Goal: Transaction & Acquisition: Book appointment/travel/reservation

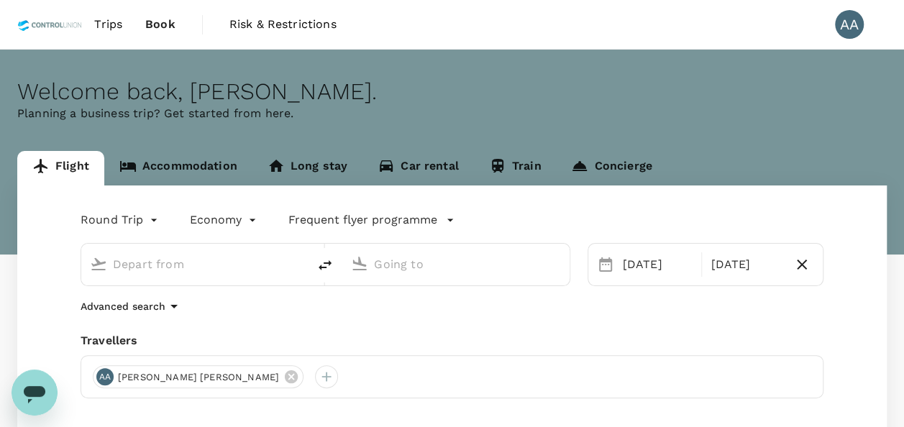
type input "[GEOGRAPHIC_DATA], [GEOGRAPHIC_DATA] (any)"
type input "[GEOGRAPHIC_DATA] (LDU)"
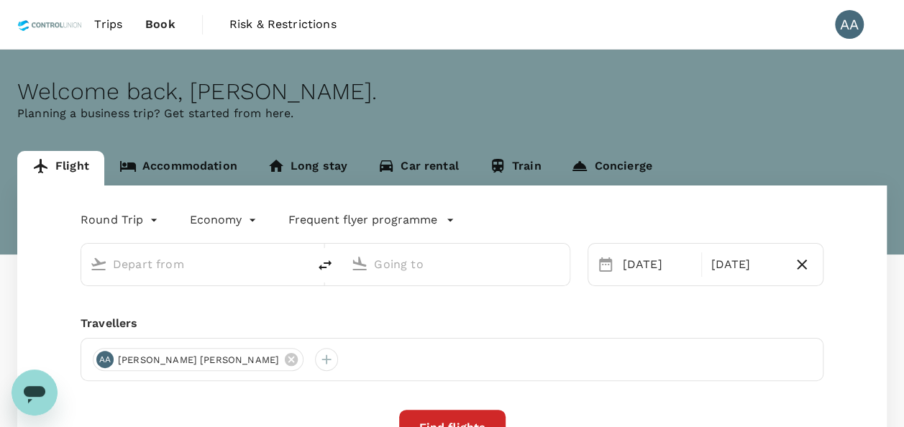
type input "[GEOGRAPHIC_DATA], [GEOGRAPHIC_DATA] (any)"
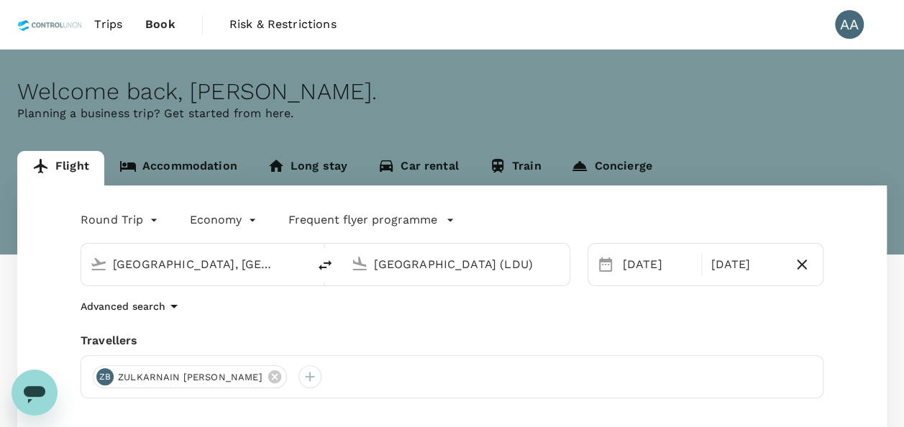
click at [469, 268] on input "[GEOGRAPHIC_DATA] (LDU)" at bounding box center [456, 264] width 165 height 22
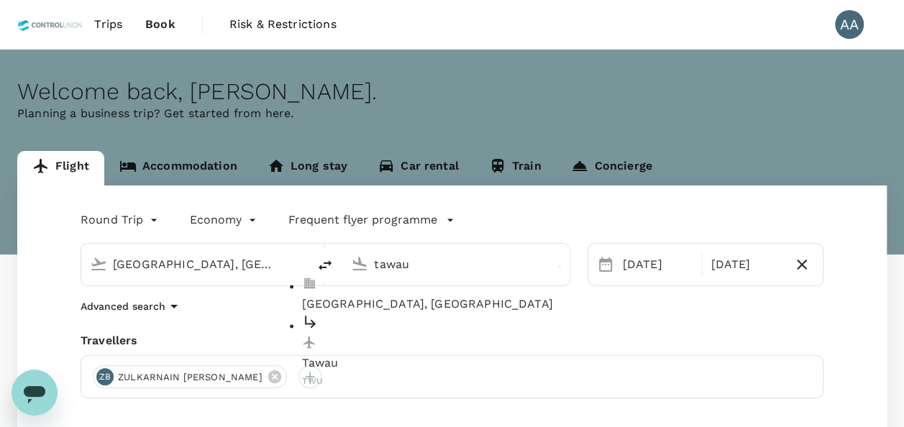
click at [452, 296] on p "Tawau, Malaysia" at bounding box center [467, 304] width 331 height 17
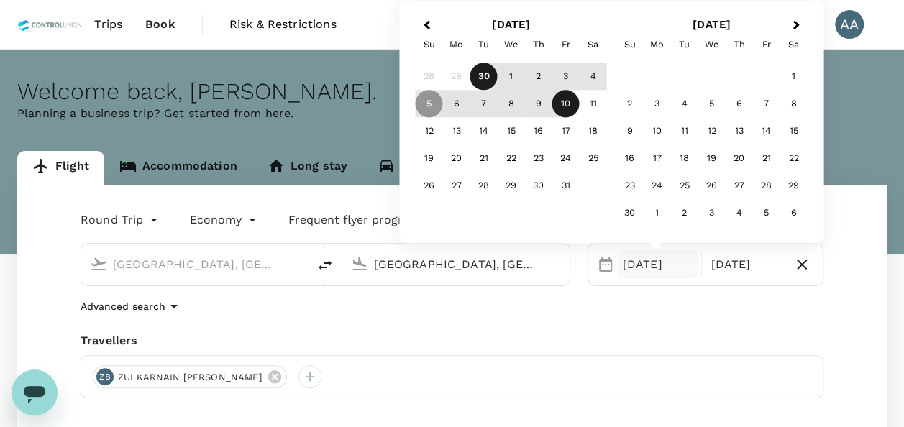
type input "Tawau, Malaysia (any)"
click at [656, 341] on div "Travellers" at bounding box center [452, 340] width 743 height 17
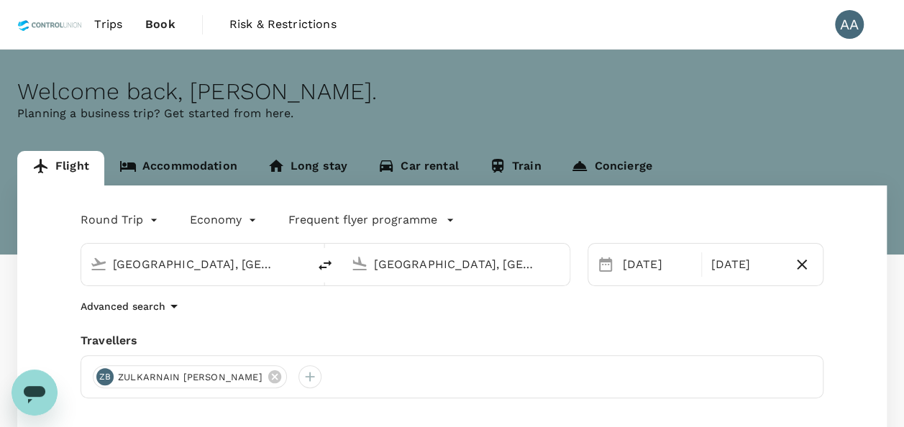
scroll to position [144, 0]
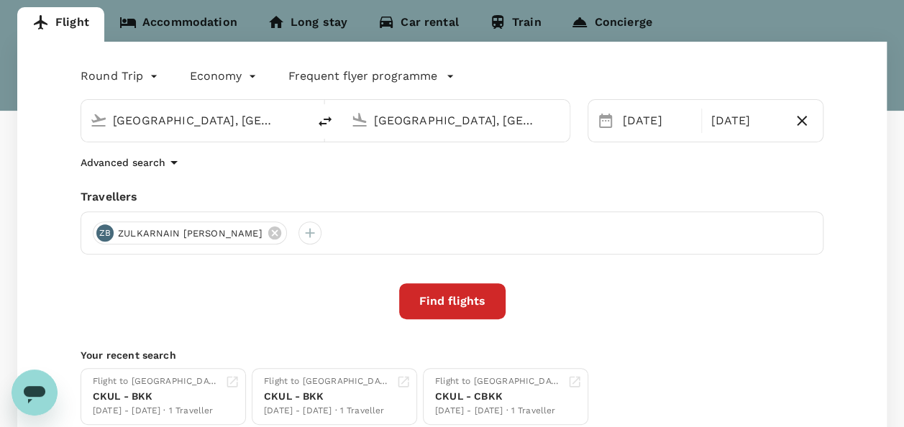
click at [469, 306] on button "Find flights" at bounding box center [452, 301] width 106 height 36
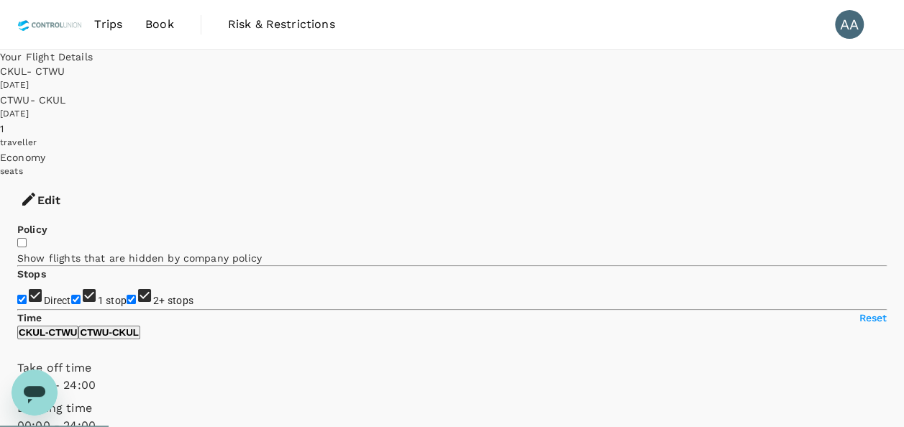
checkbox input "false"
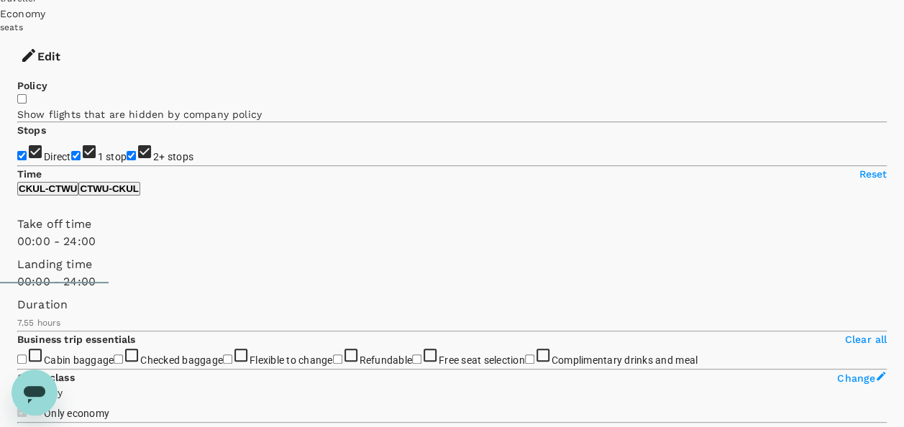
scroll to position [72, 0]
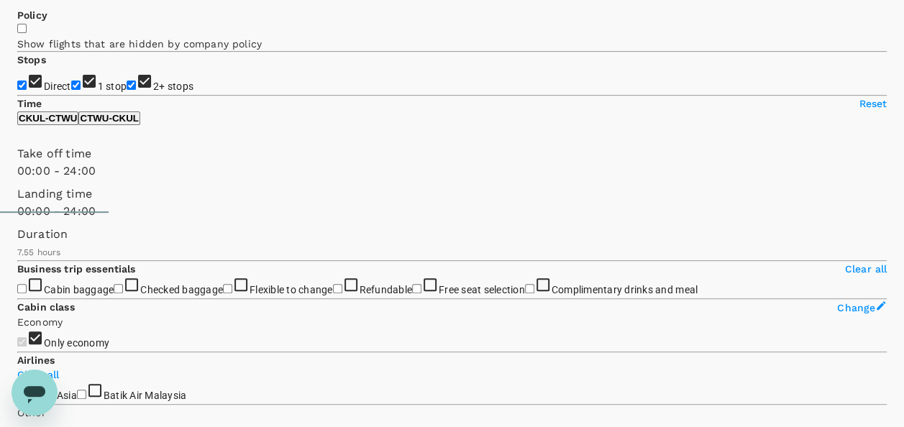
scroll to position [216, 0]
click at [114, 294] on label "Cabin baggage" at bounding box center [65, 289] width 96 height 12
click at [27, 292] on input "Cabin baggage" at bounding box center [21, 287] width 9 height 9
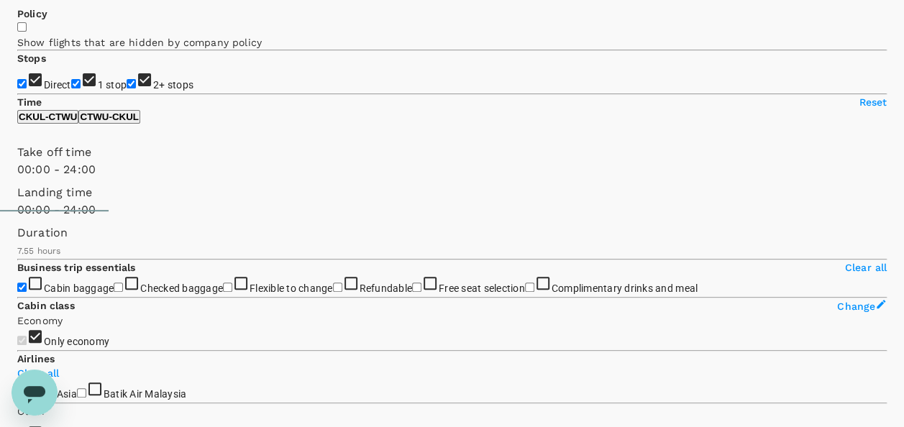
checkbox input "true"
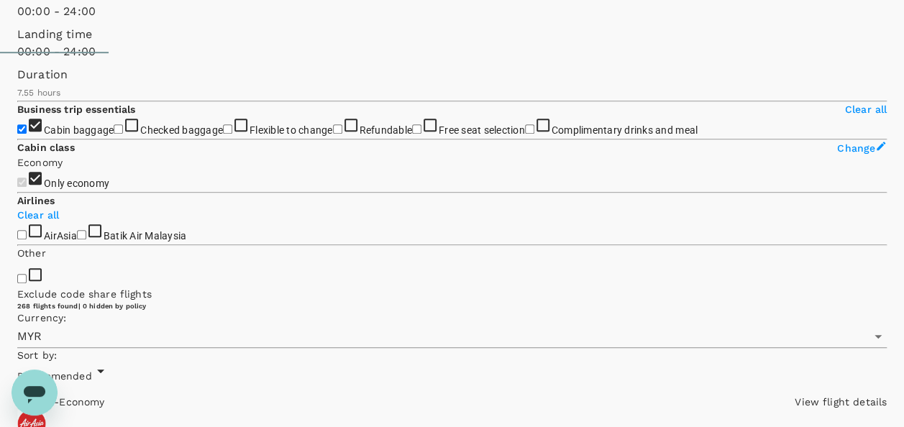
scroll to position [432, 0]
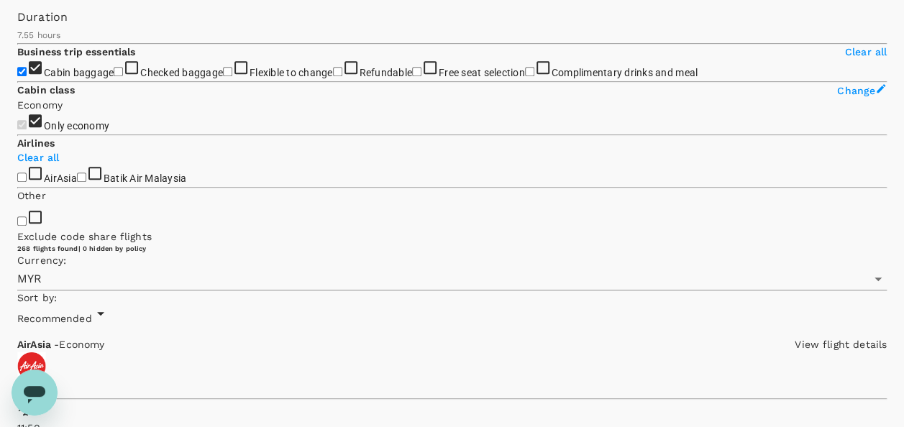
click at [109, 132] on label "Only economy" at bounding box center [63, 126] width 92 height 12
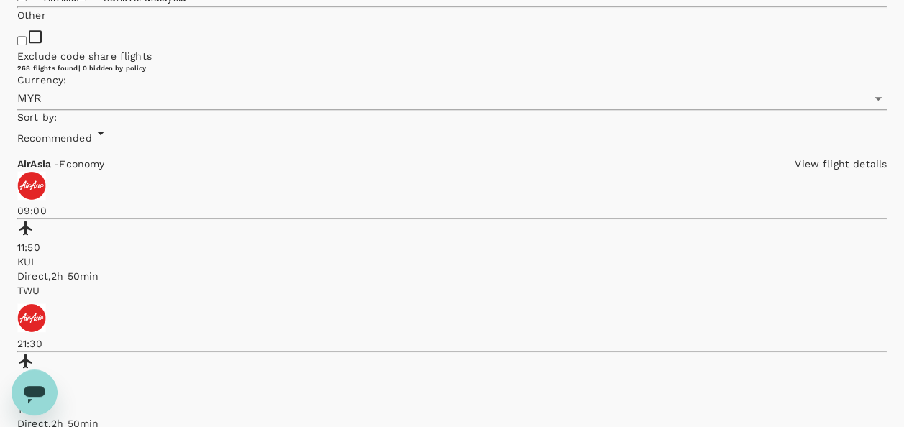
scroll to position [647, 0]
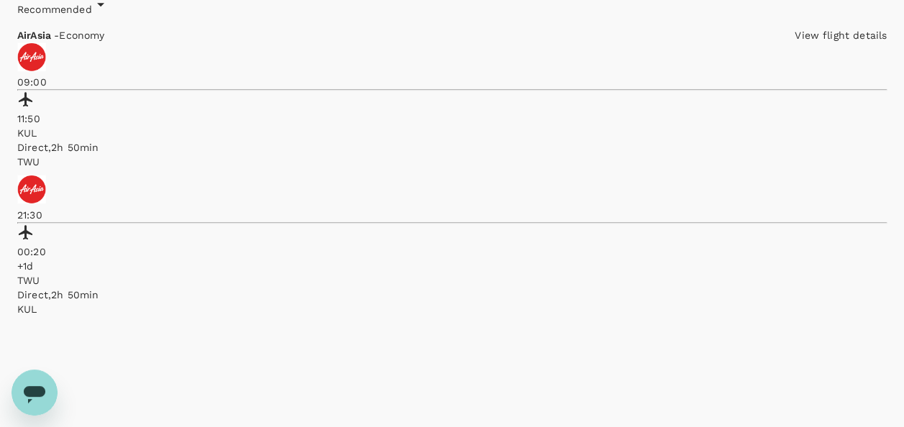
scroll to position [791, 0]
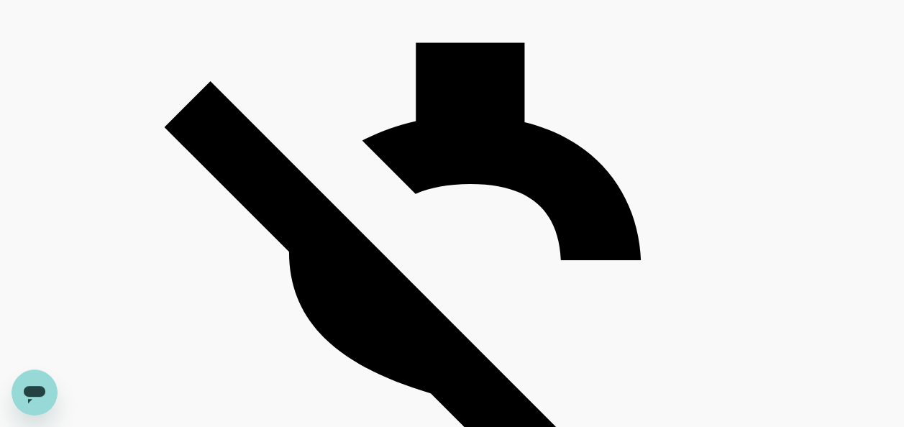
scroll to position [1151, 0]
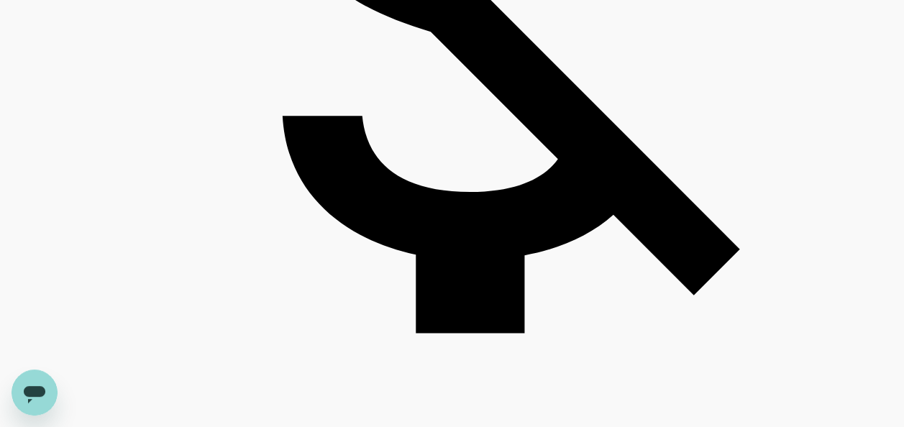
scroll to position [1511, 0]
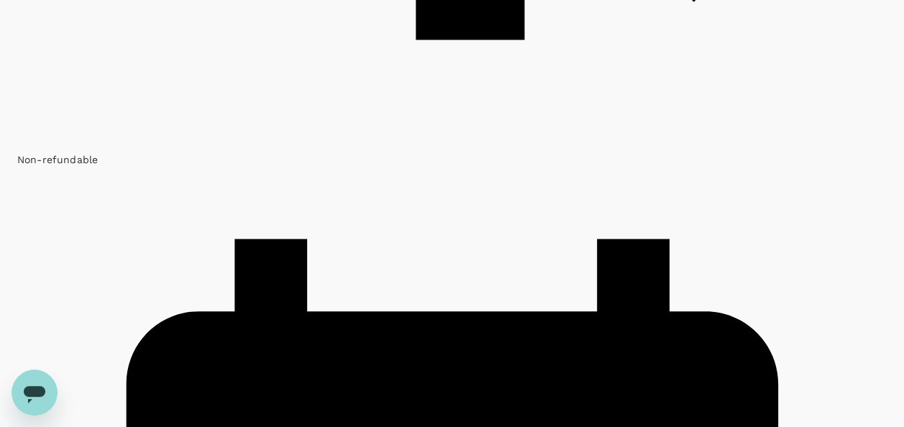
scroll to position [1870, 0]
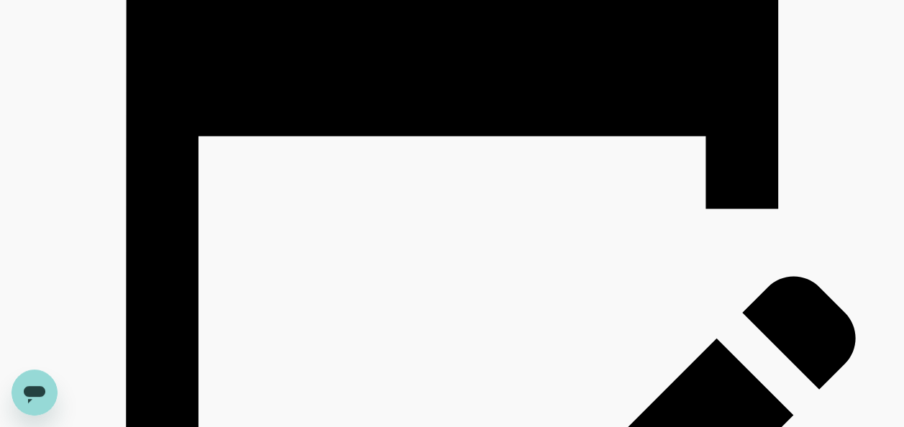
scroll to position [2158, 0]
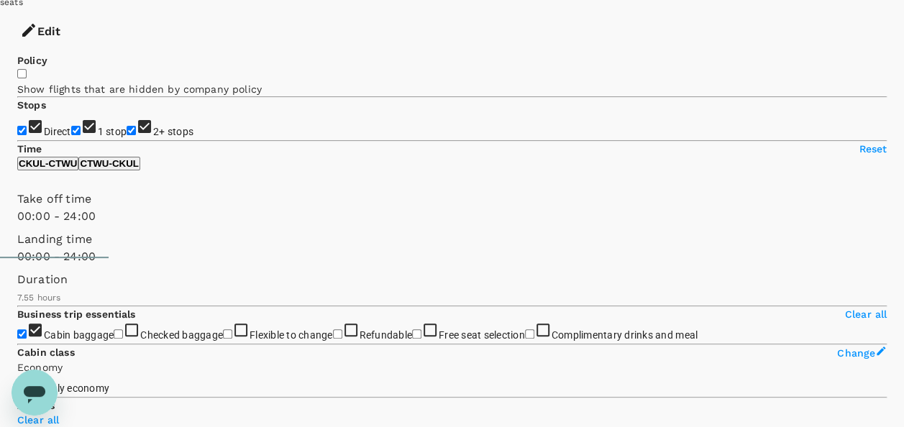
scroll to position [0, 0]
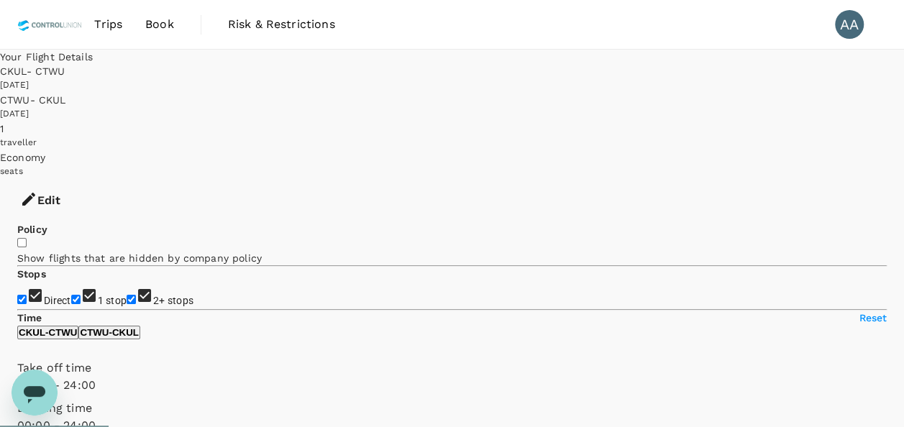
click at [81, 179] on button "Edit" at bounding box center [40, 200] width 81 height 43
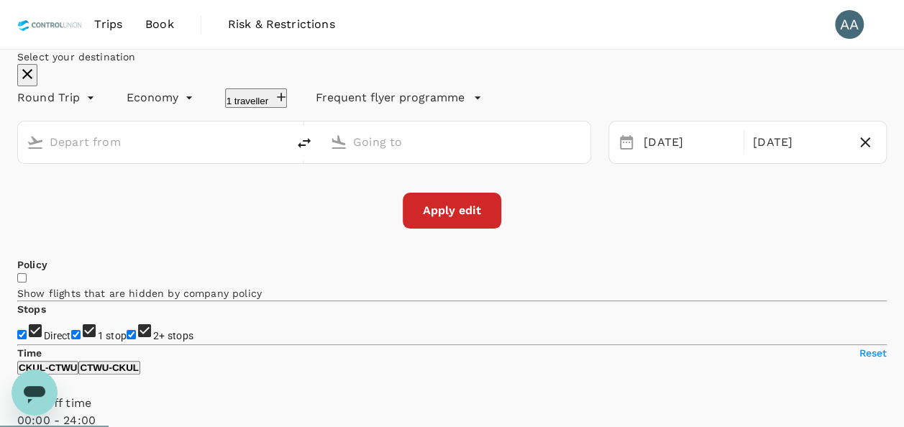
type input "Kuala Lumpur, Malaysia (any)"
type input "Tawau, Malaysia (any)"
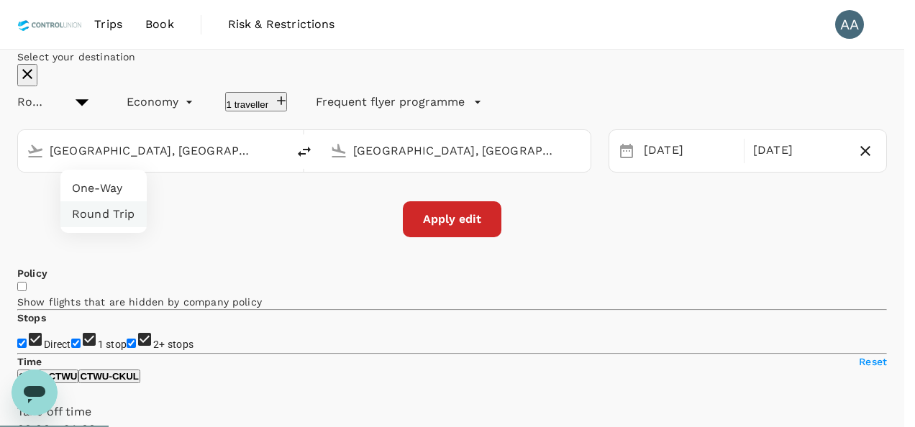
click at [110, 191] on li "One-Way" at bounding box center [103, 189] width 86 height 26
type input "oneway"
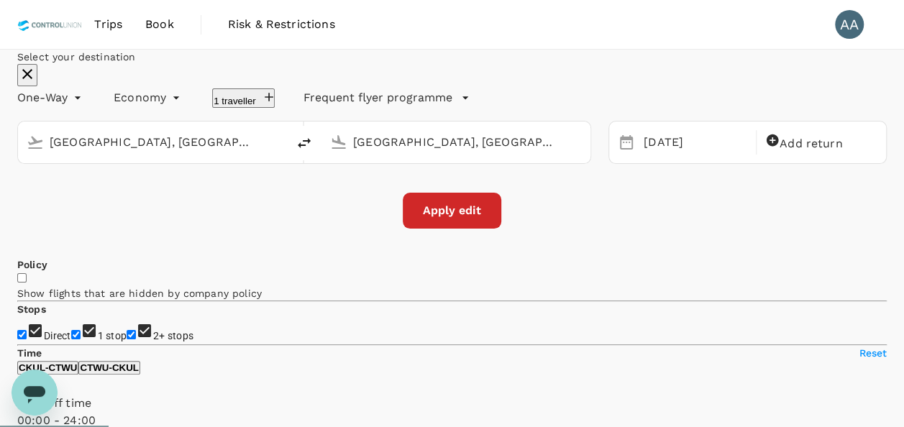
click at [486, 229] on button "Apply edit" at bounding box center [452, 211] width 99 height 36
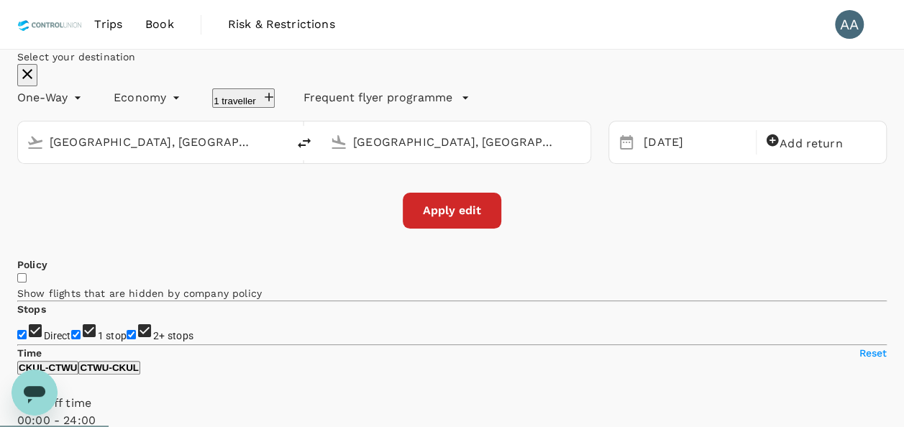
checkbox input "false"
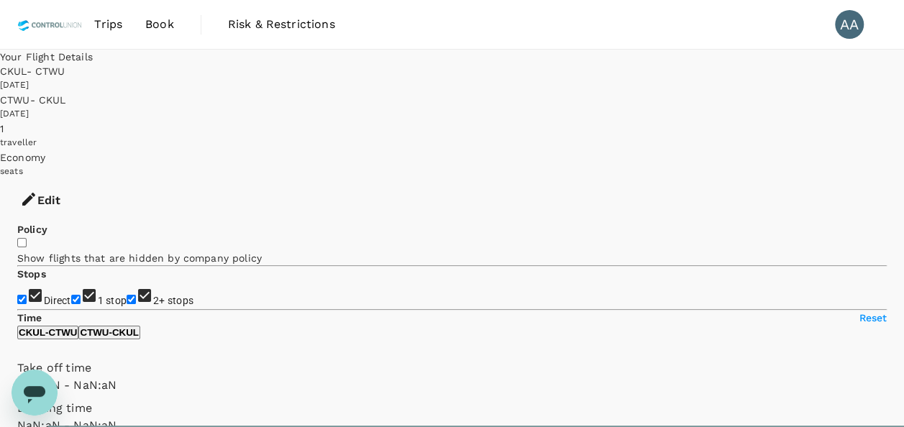
type input "1440"
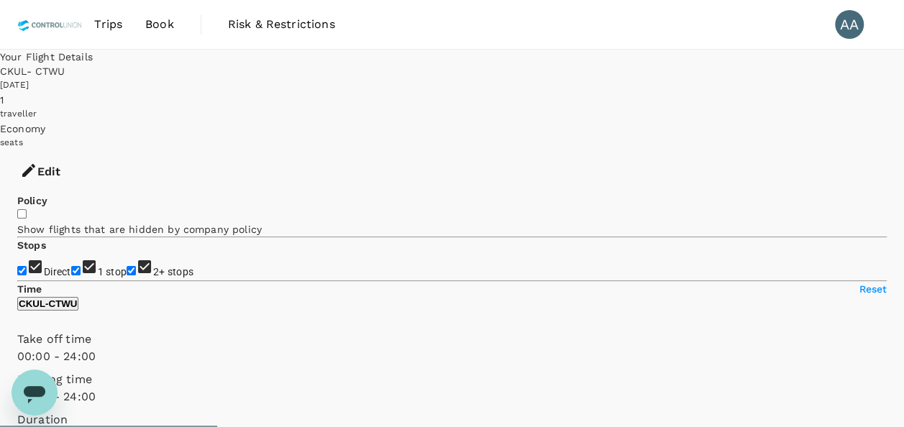
checkbox input "true"
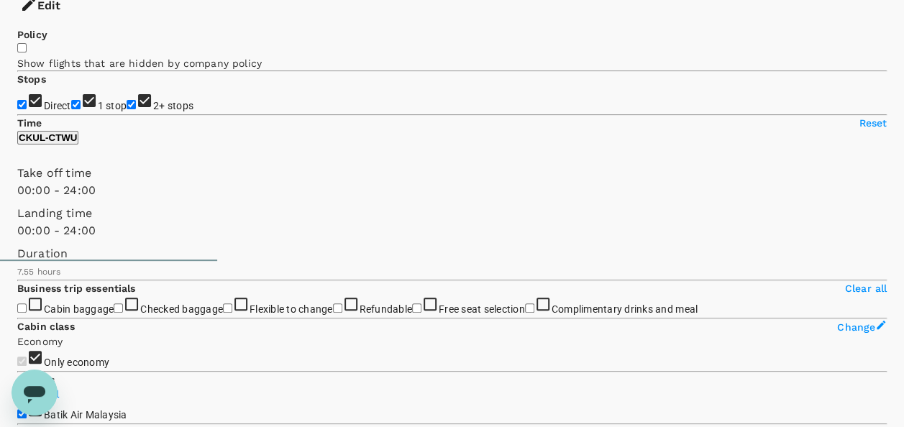
scroll to position [144, 0]
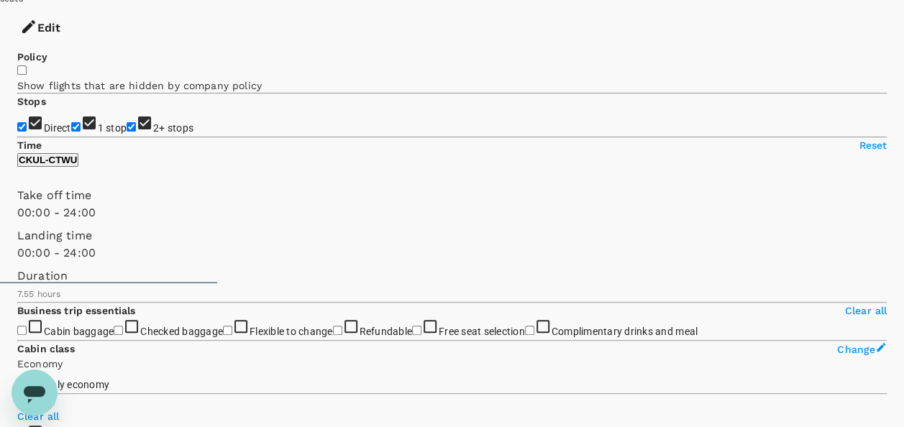
type input "1640"
checkbox input "false"
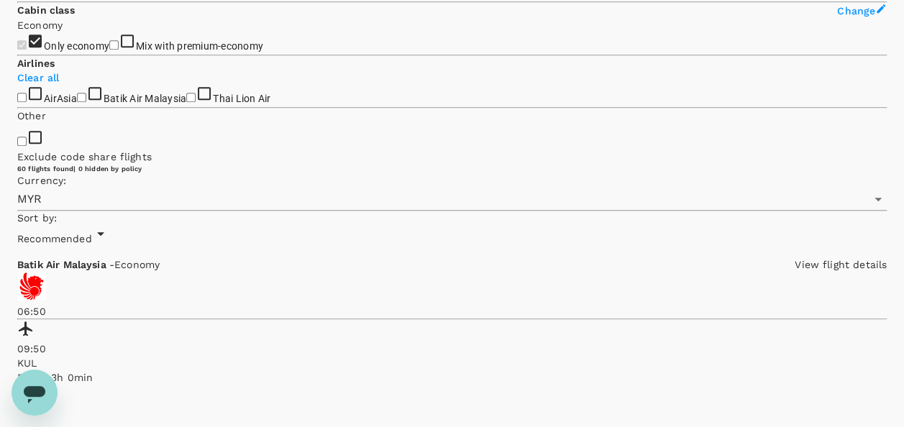
scroll to position [575, 0]
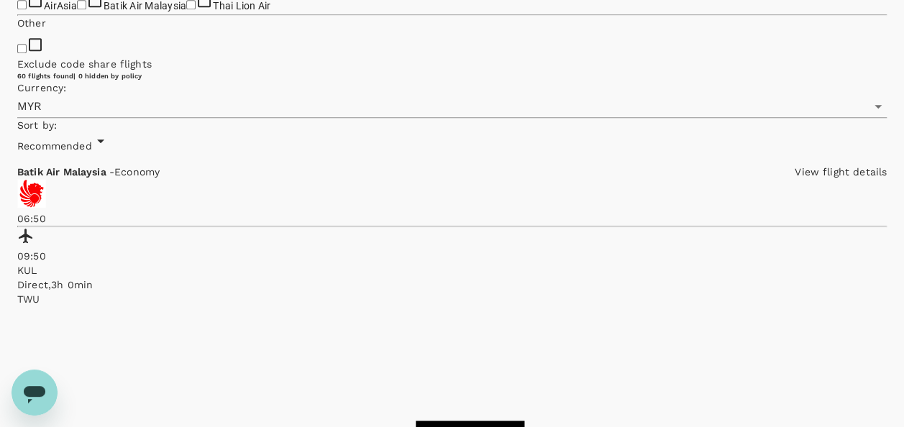
click at [232, 14] on div "AirAsia Batik Air Malaysia Thai Lion Air" at bounding box center [452, 3] width 870 height 22
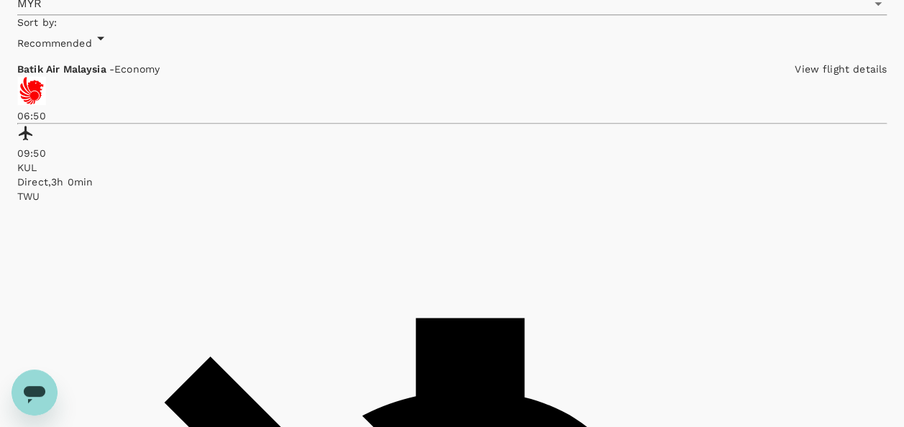
scroll to position [679, 0]
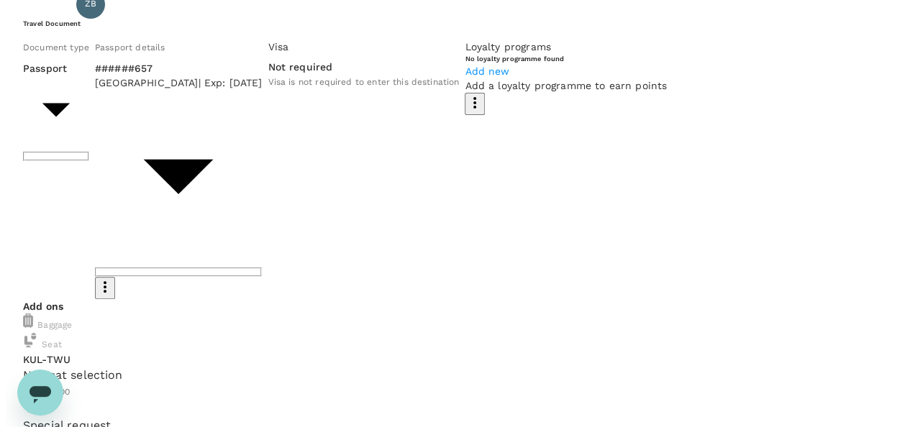
scroll to position [199, 0]
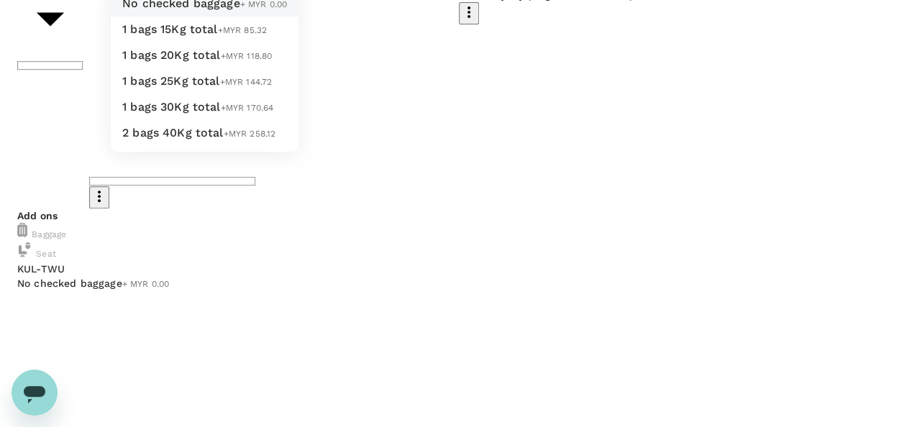
click at [219, 42] on li "1 bags 15Kg total +MYR 85.32" at bounding box center [205, 30] width 188 height 26
type input "1 - 85.32"
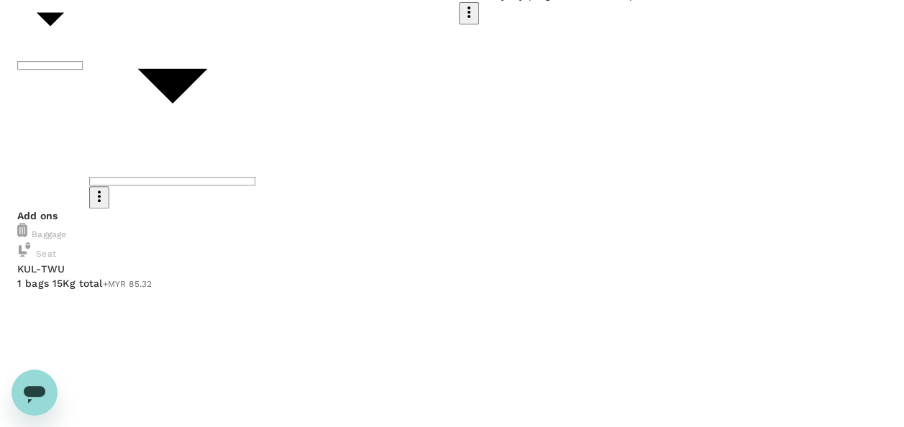
type input "9e254831-a140-43d4-90d9-f4bdc71b84d3"
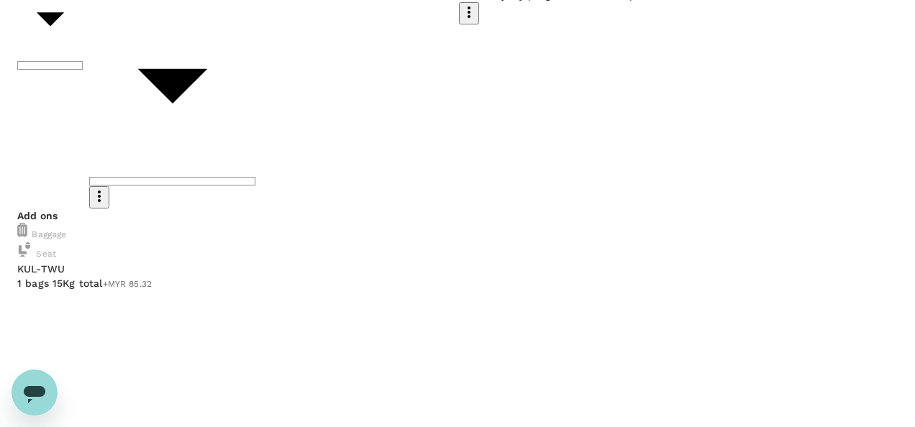
drag, startPoint x: 596, startPoint y: 338, endPoint x: 601, endPoint y: 325, distance: 14.2
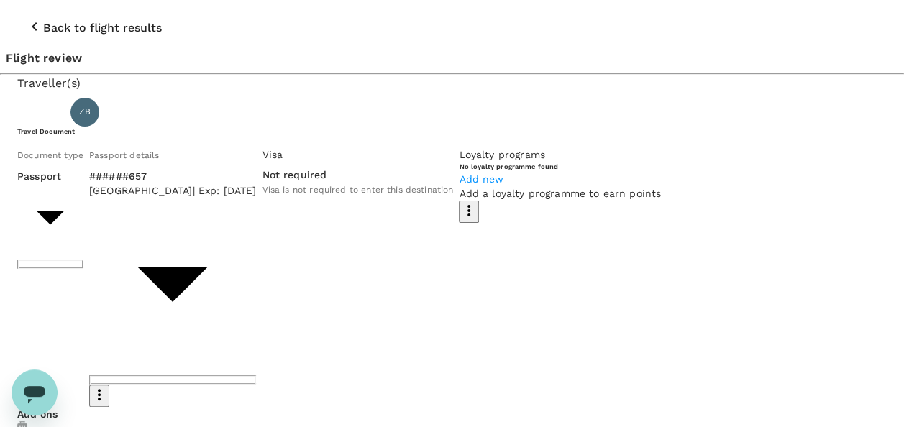
click at [26, 18] on icon "button" at bounding box center [34, 26] width 17 height 17
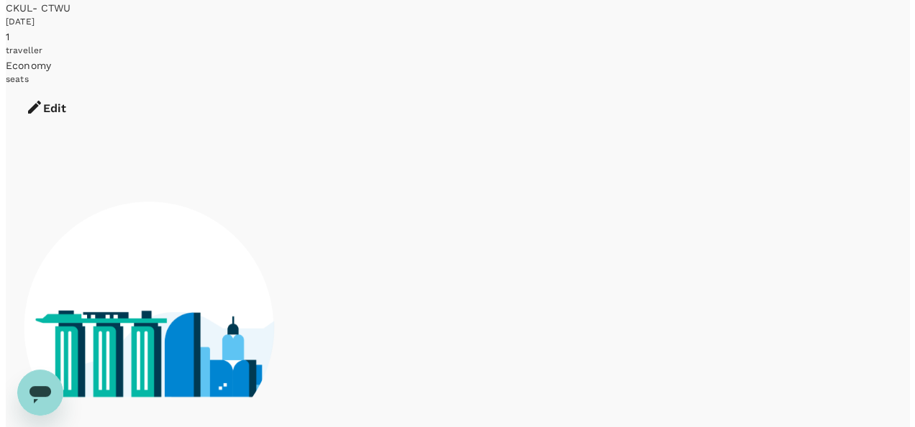
scroll to position [108, 0]
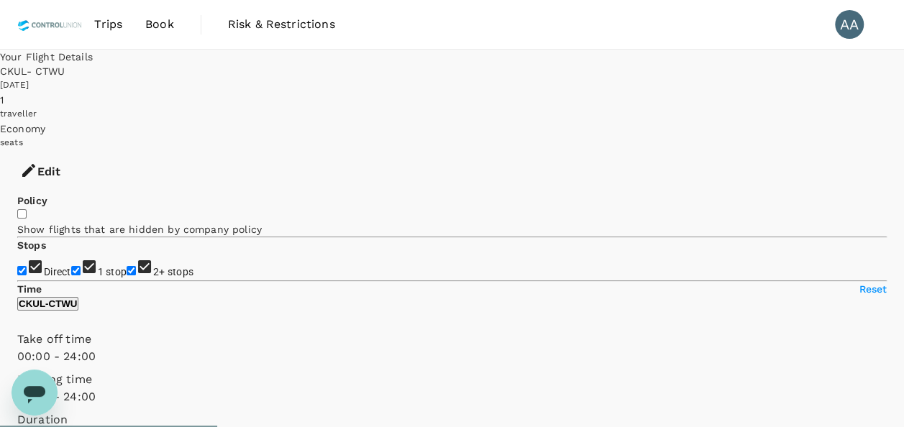
type input "1640"
checkbox input "false"
click at [81, 150] on button "Edit" at bounding box center [40, 171] width 81 height 43
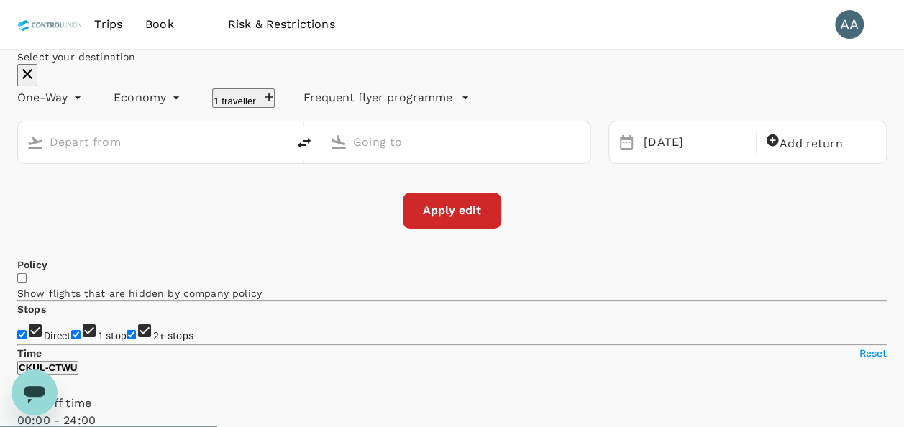
type input "Kuala Lumpur, Malaysia (any)"
type input "Tawau, Malaysia (any)"
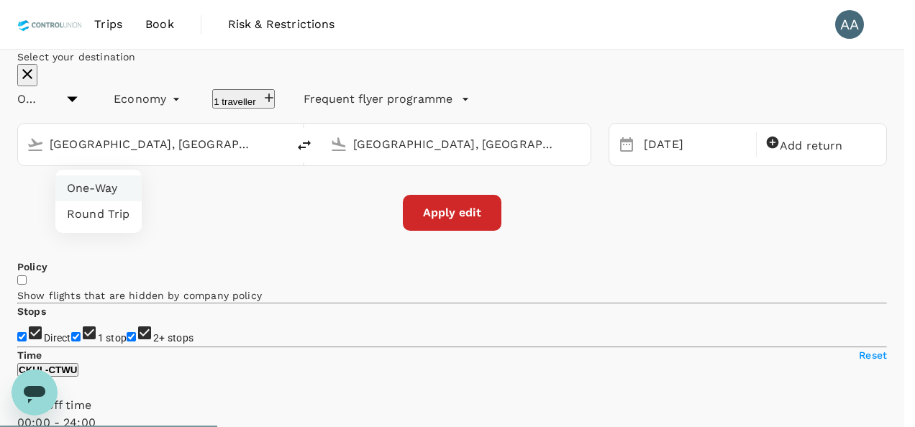
click at [111, 217] on li "Round Trip" at bounding box center [98, 214] width 86 height 26
type input "roundtrip"
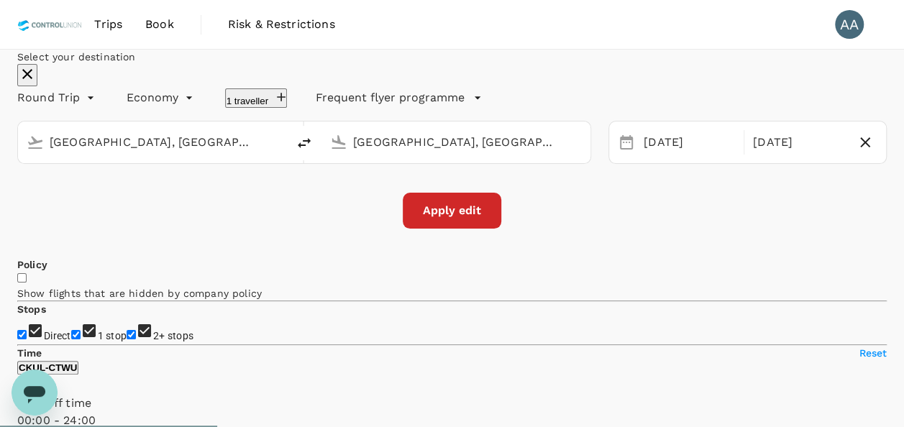
click at [394, 154] on div "Tawau, Malaysia (any)" at bounding box center [467, 142] width 229 height 23
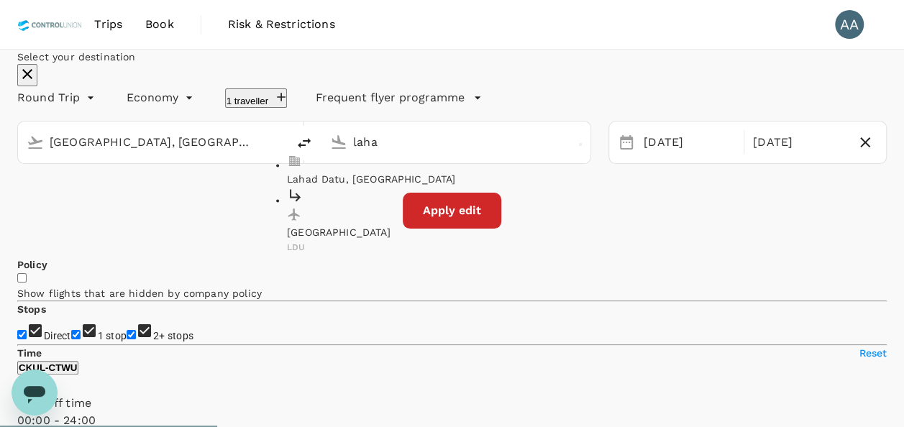
click at [442, 240] on p "Lahad Datu Airport" at bounding box center [452, 232] width 331 height 14
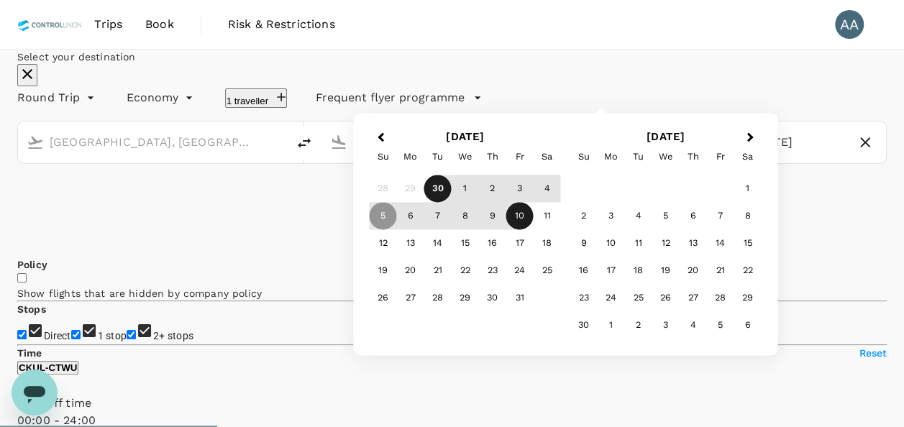
type input "Lahad Datu Airport (LDU)"
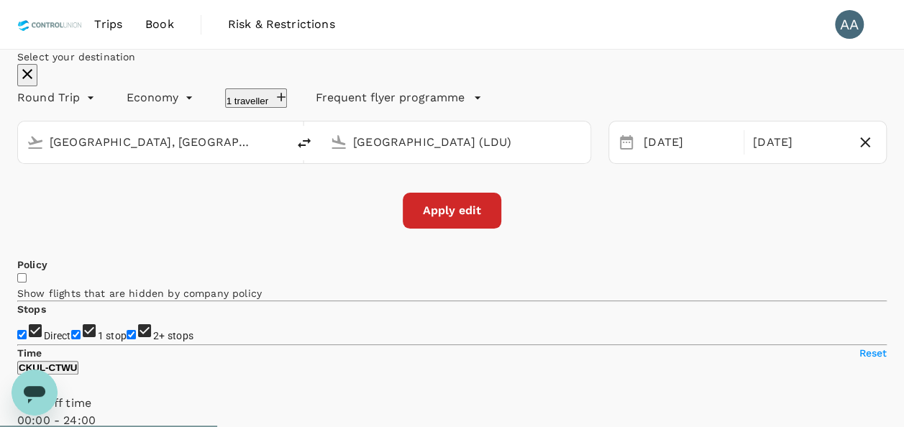
click at [129, 229] on div "Apply edit" at bounding box center [452, 211] width 870 height 36
click at [440, 229] on button "Apply edit" at bounding box center [452, 211] width 99 height 36
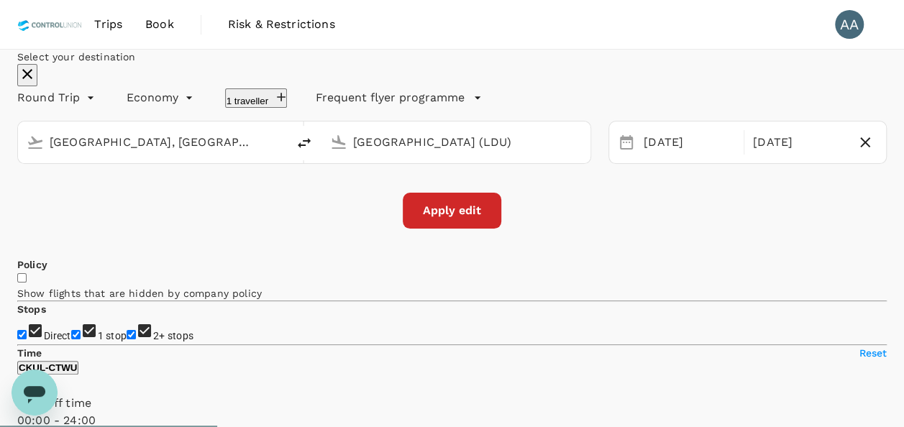
checkbox input "false"
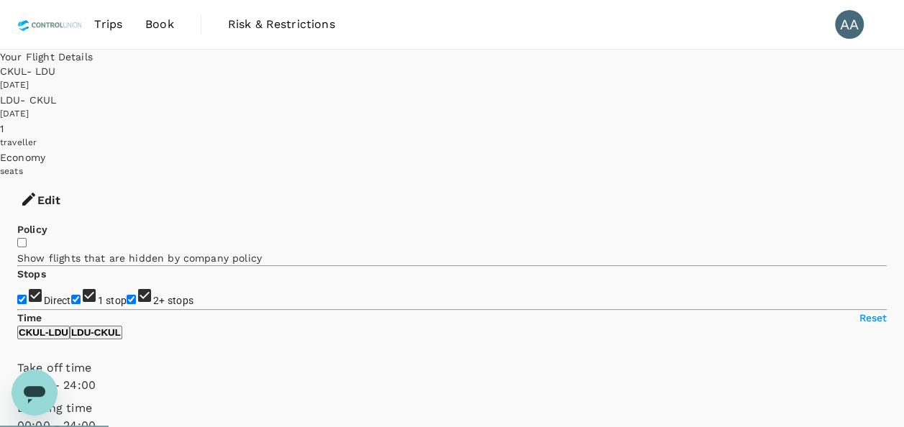
type input "480"
checkbox input "true"
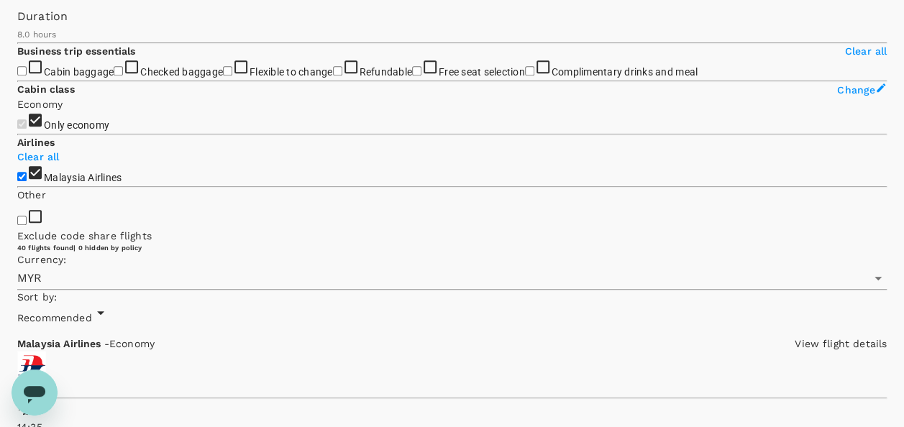
scroll to position [647, 0]
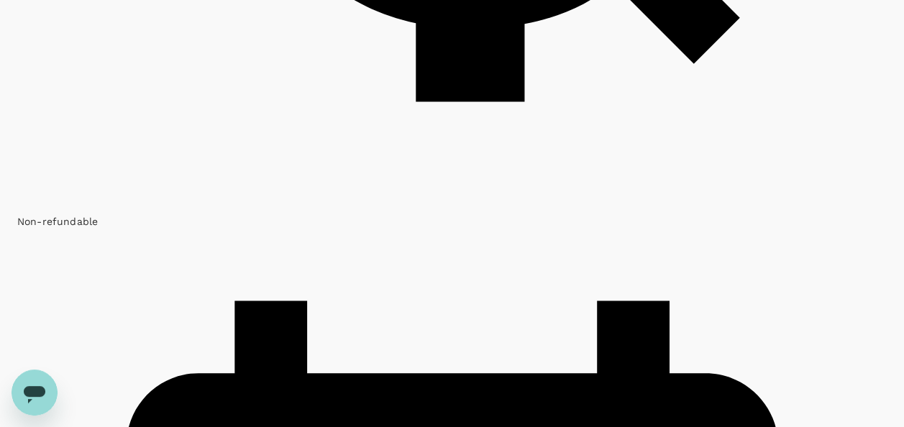
scroll to position [1726, 0]
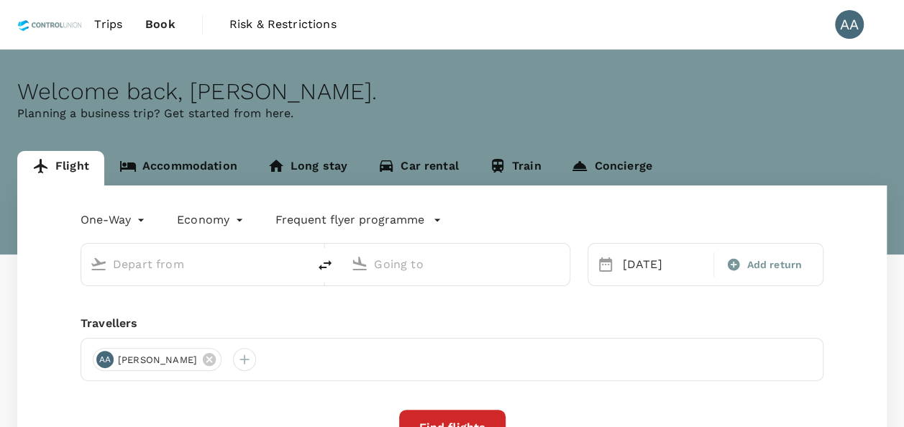
type input "[GEOGRAPHIC_DATA], [GEOGRAPHIC_DATA] (any)"
type input "Tawau, Malaysia (any)"
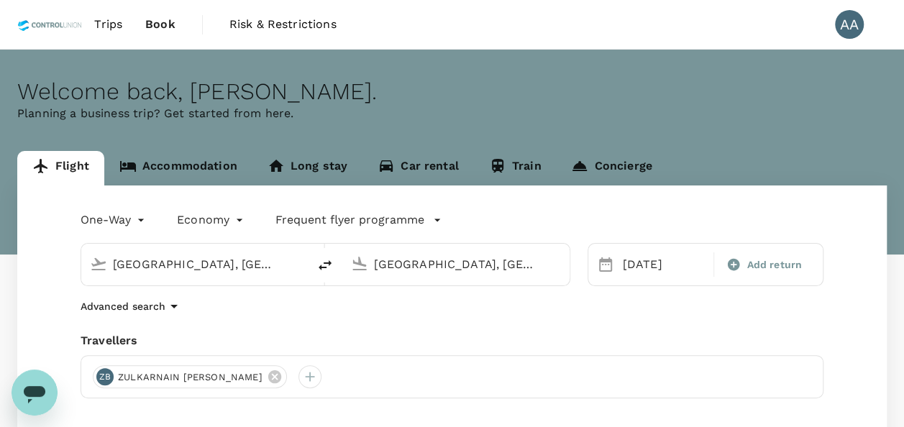
click at [259, 265] on input "Kuala Lumpur, Malaysia (any)" at bounding box center [195, 264] width 165 height 22
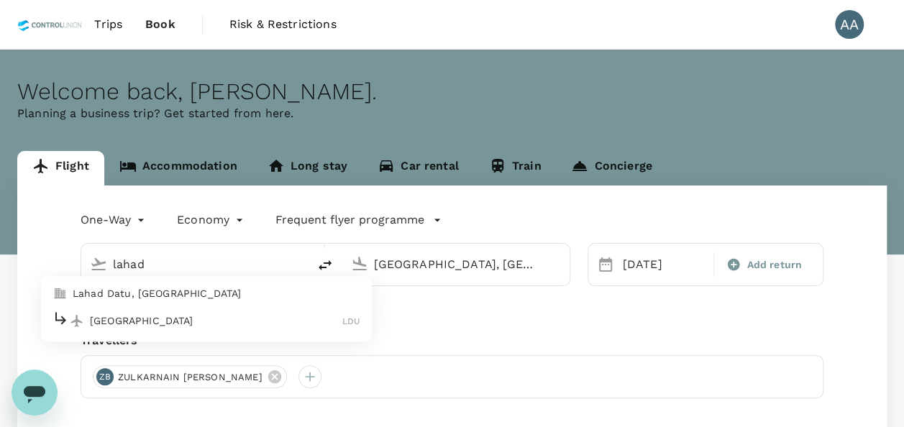
click at [157, 329] on div "Lahad Datu Airport LDU" at bounding box center [207, 321] width 308 height 22
type input "Lahad Datu Airport (LDU)"
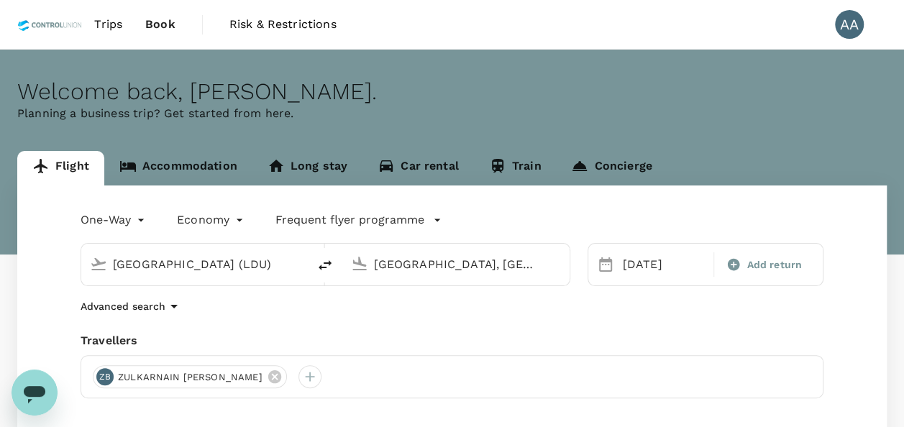
click at [485, 260] on input "Tawau, Malaysia (any)" at bounding box center [456, 264] width 165 height 22
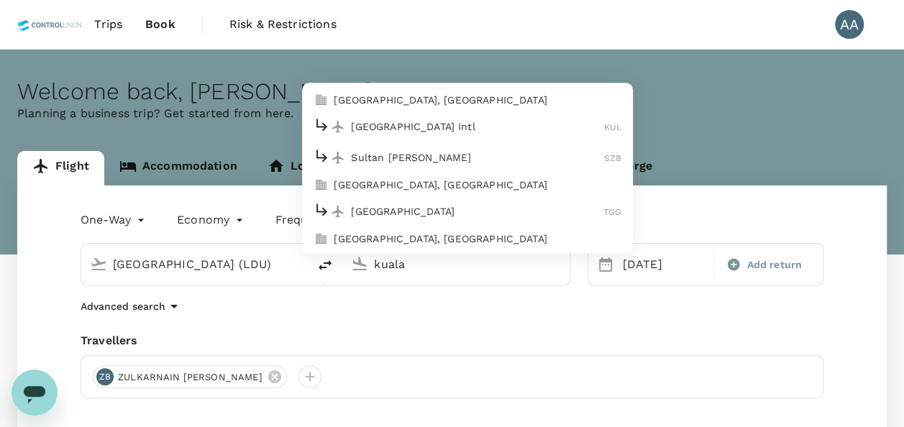
click at [411, 97] on p "Kuala Lumpur, Malaysia" at bounding box center [478, 100] width 288 height 14
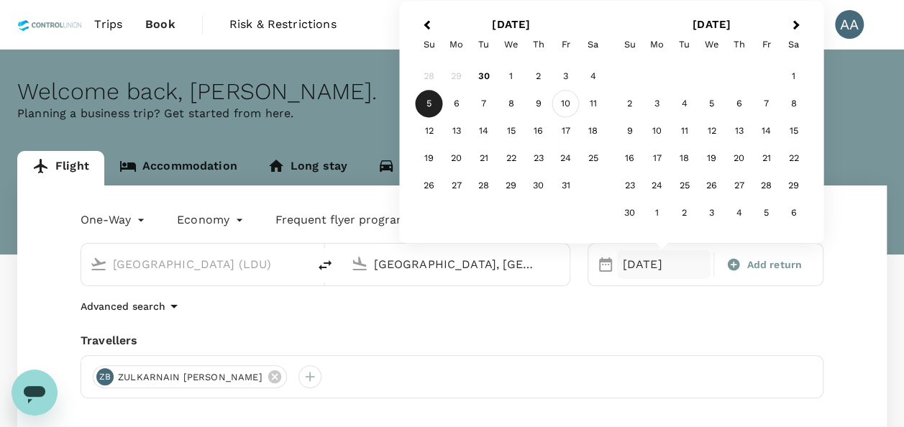
type input "Kuala Lumpur, Malaysia (any)"
click at [568, 106] on div "10" at bounding box center [565, 104] width 27 height 27
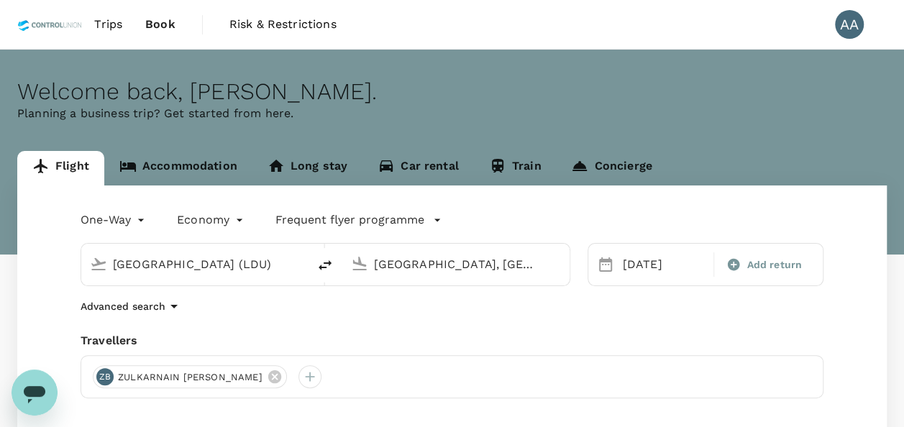
click at [538, 297] on div "One-Way oneway Economy economy Frequent flyer programme Lahad Datu Airport (LDU…" at bounding box center [452, 389] width 870 height 406
click at [299, 381] on div at bounding box center [310, 376] width 23 height 23
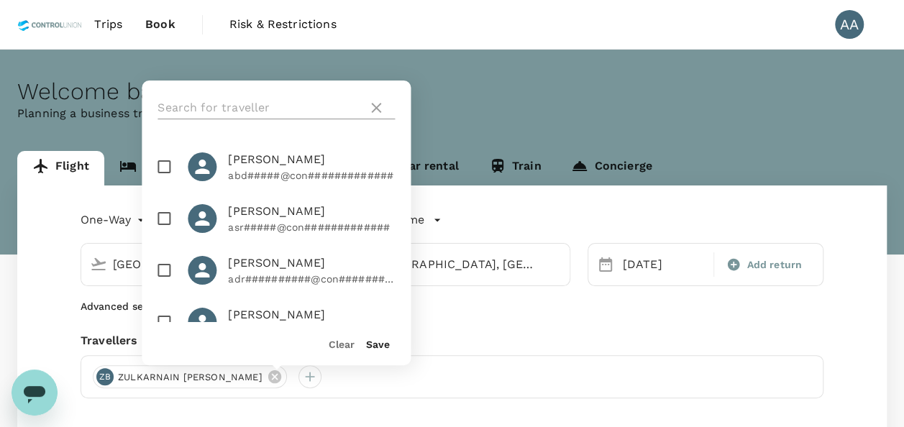
click at [258, 110] on input "text" at bounding box center [260, 107] width 204 height 23
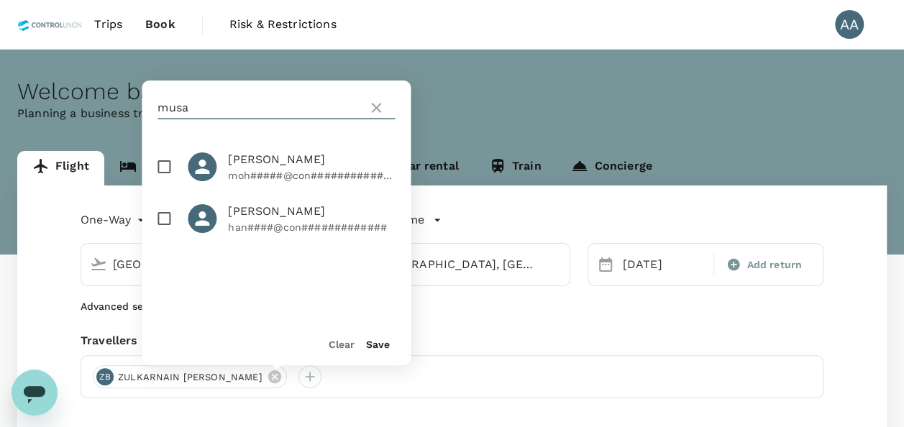
type input "musa"
click at [171, 163] on input "checkbox" at bounding box center [164, 167] width 30 height 30
checkbox input "true"
click at [373, 348] on button "Save" at bounding box center [378, 345] width 24 height 12
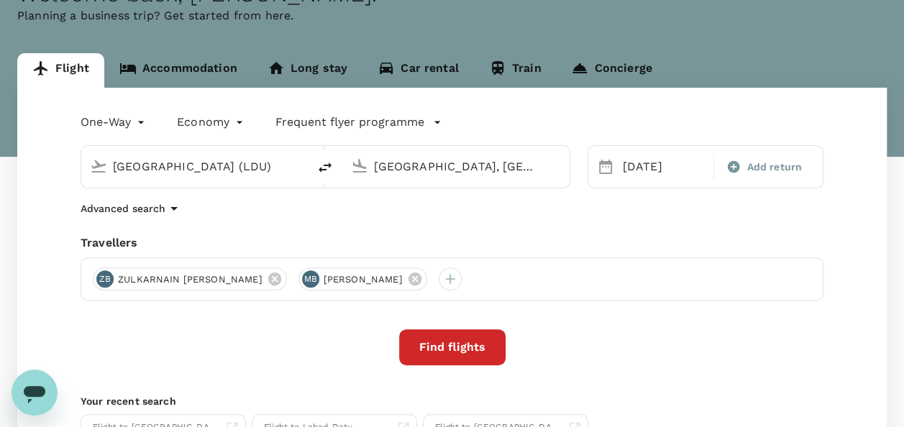
scroll to position [144, 0]
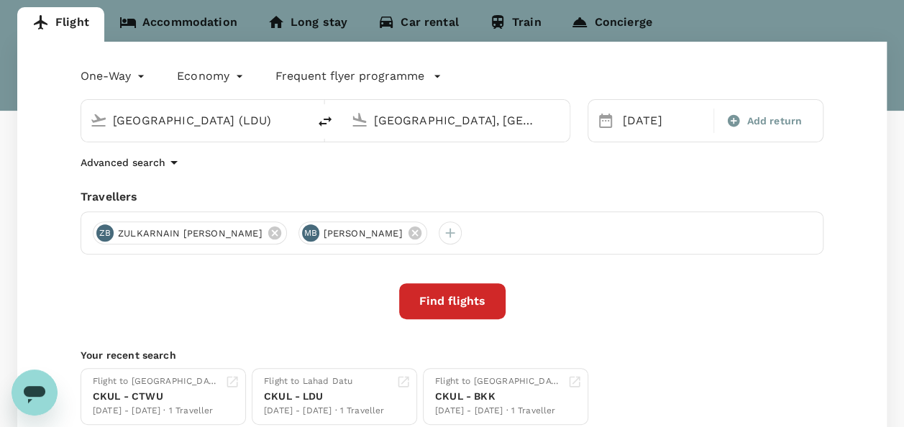
click at [448, 298] on button "Find flights" at bounding box center [452, 301] width 106 height 36
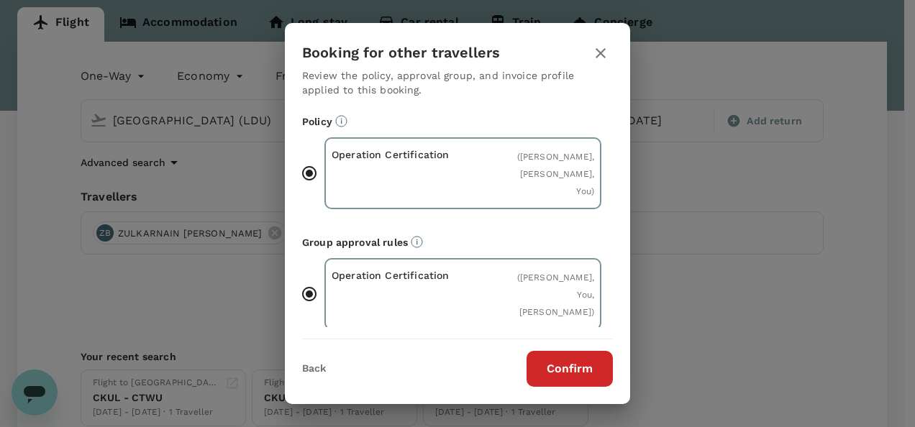
click at [602, 358] on button "Confirm" at bounding box center [570, 369] width 86 height 36
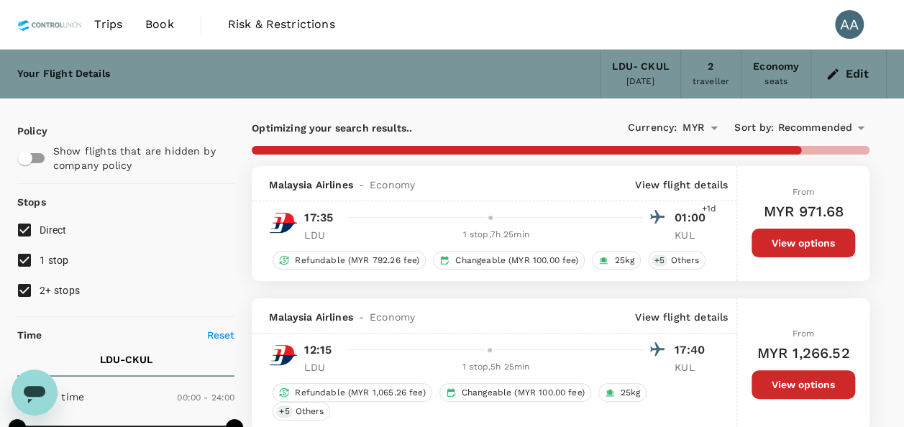
click at [664, 183] on p "View flight details" at bounding box center [681, 185] width 93 height 14
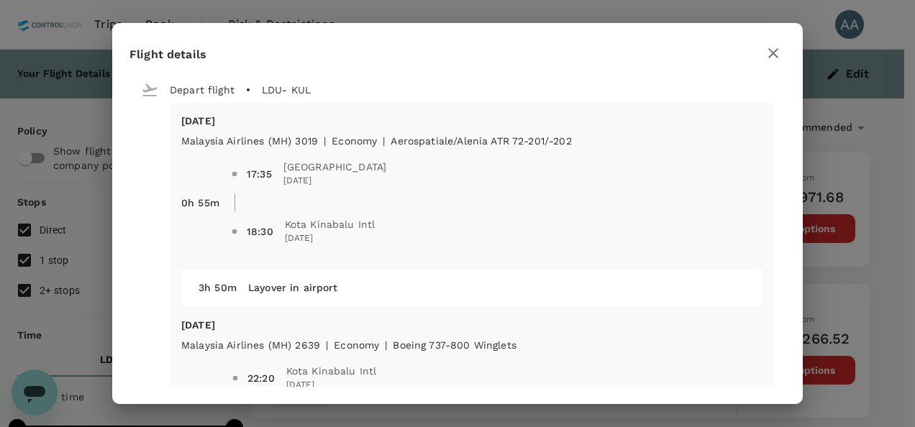
click at [771, 53] on icon "button" at bounding box center [773, 53] width 17 height 17
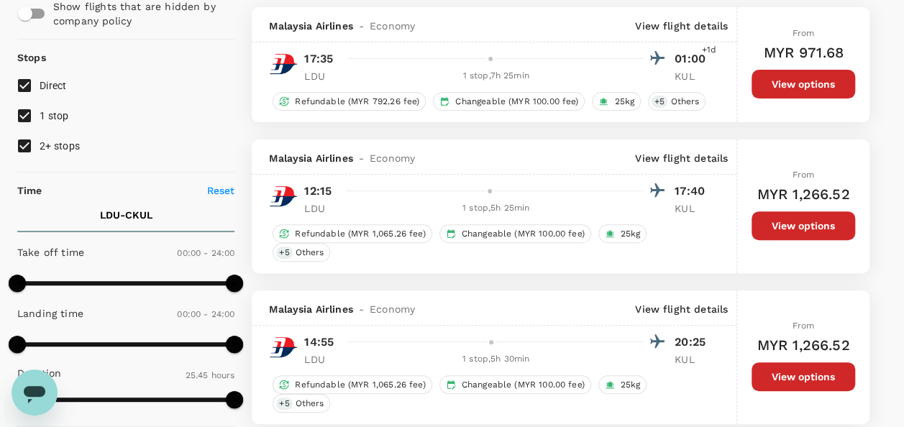
scroll to position [216, 0]
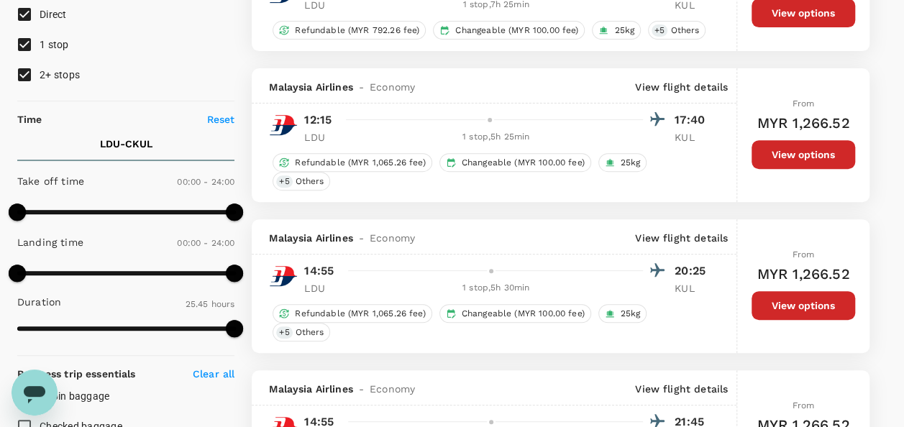
click at [676, 76] on div "Malaysia Airlines - Economy View flight details" at bounding box center [494, 85] width 485 height 35
click at [675, 83] on p "View flight details" at bounding box center [681, 87] width 93 height 14
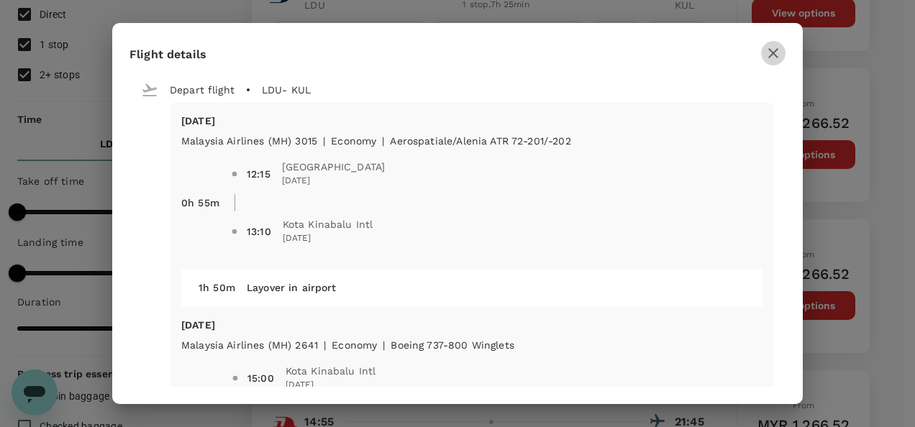
click at [768, 55] on icon "button" at bounding box center [773, 53] width 17 height 17
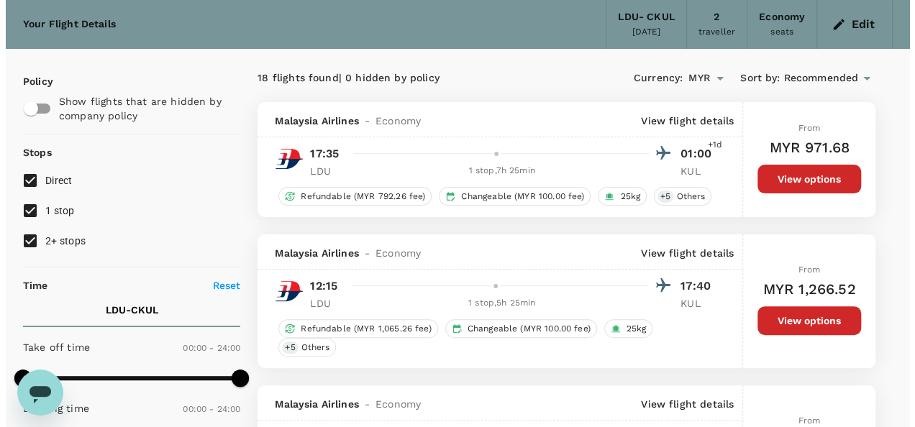
scroll to position [72, 0]
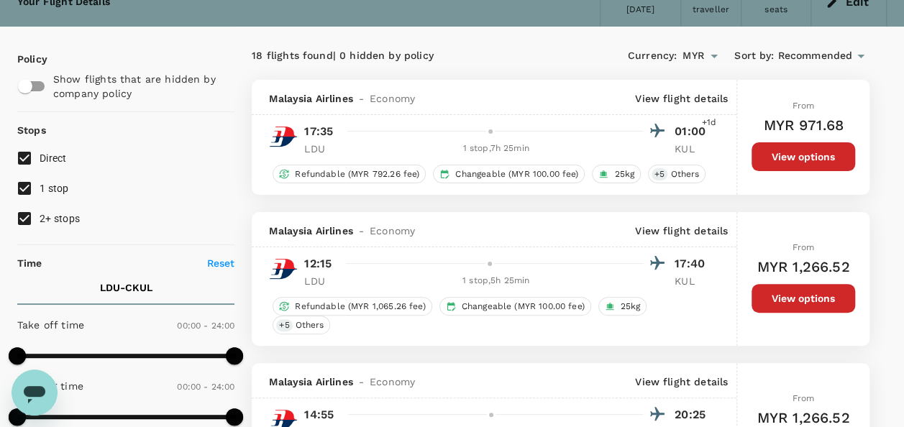
click at [675, 234] on p "View flight details" at bounding box center [681, 231] width 93 height 14
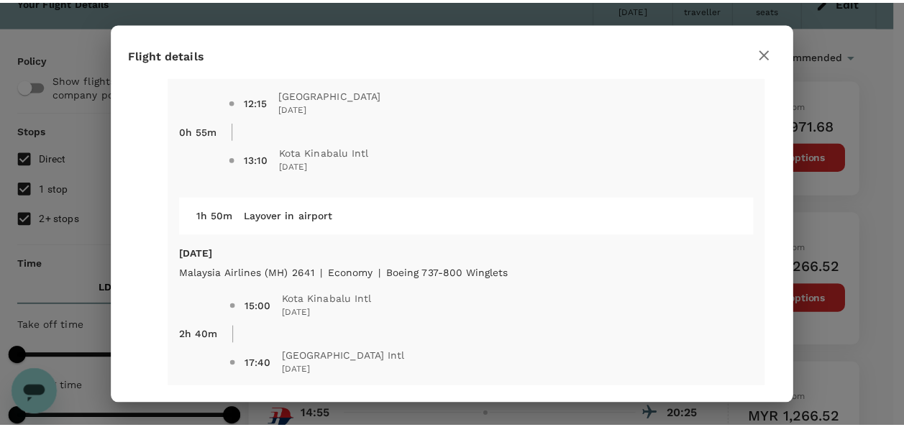
scroll to position [124, 0]
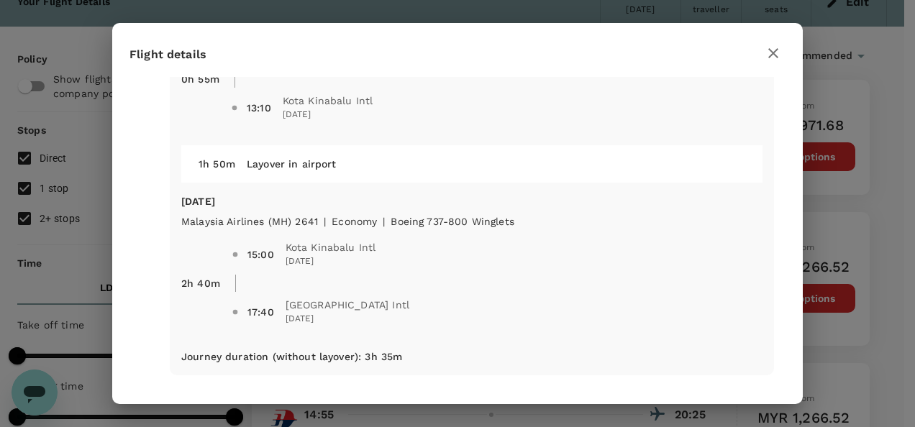
click at [768, 47] on icon "button" at bounding box center [773, 53] width 17 height 17
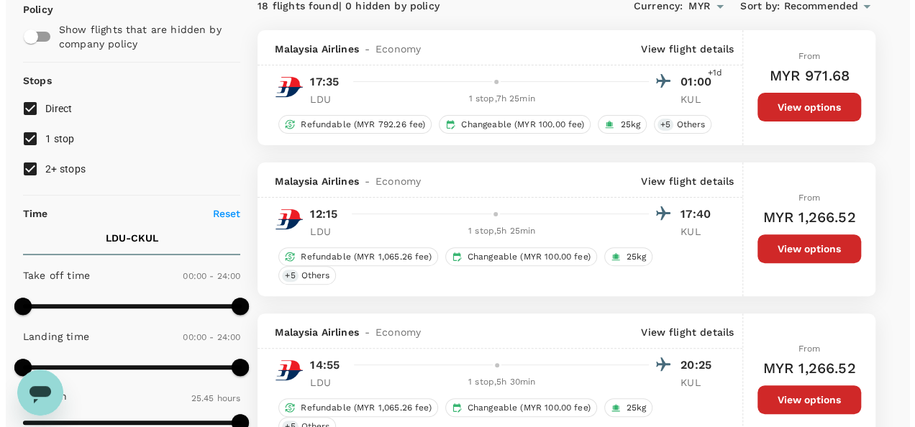
scroll to position [216, 0]
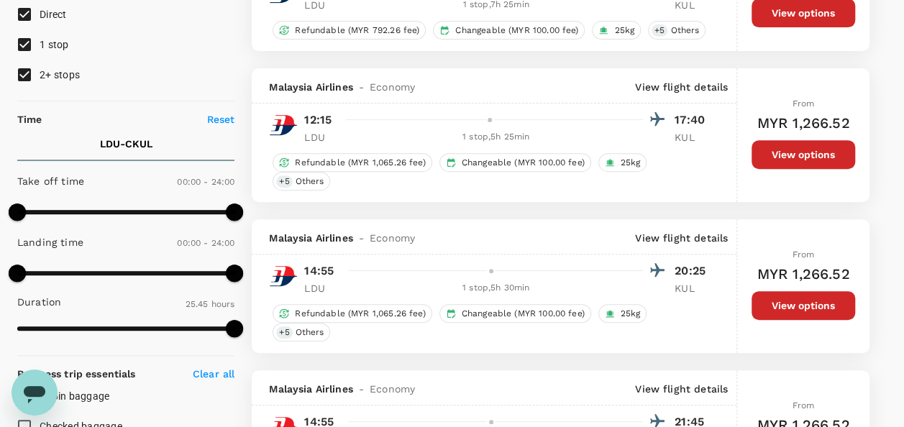
click at [683, 88] on p "View flight details" at bounding box center [681, 87] width 93 height 14
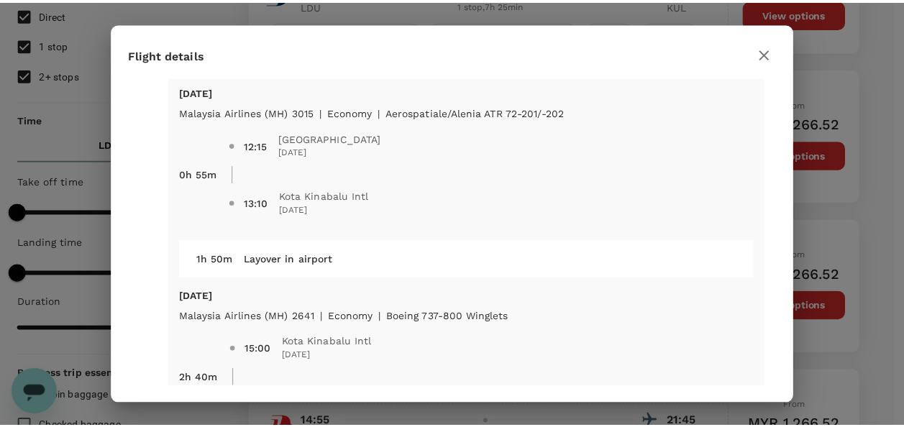
scroll to position [0, 0]
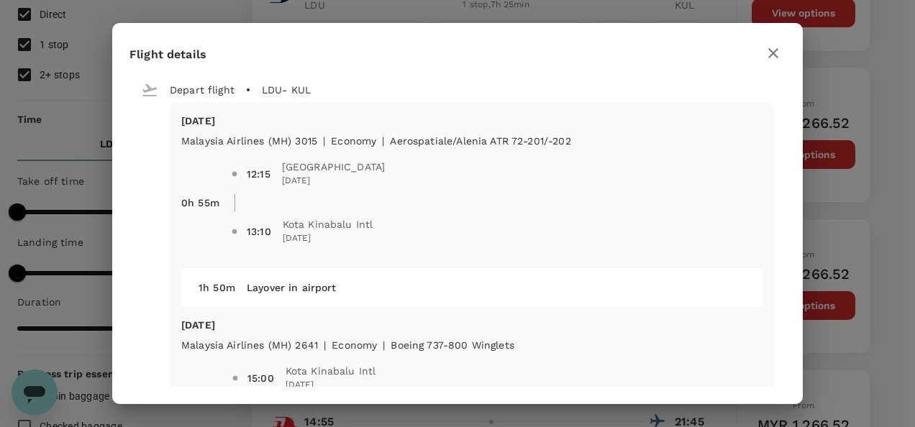
click at [775, 59] on icon "button" at bounding box center [773, 53] width 17 height 17
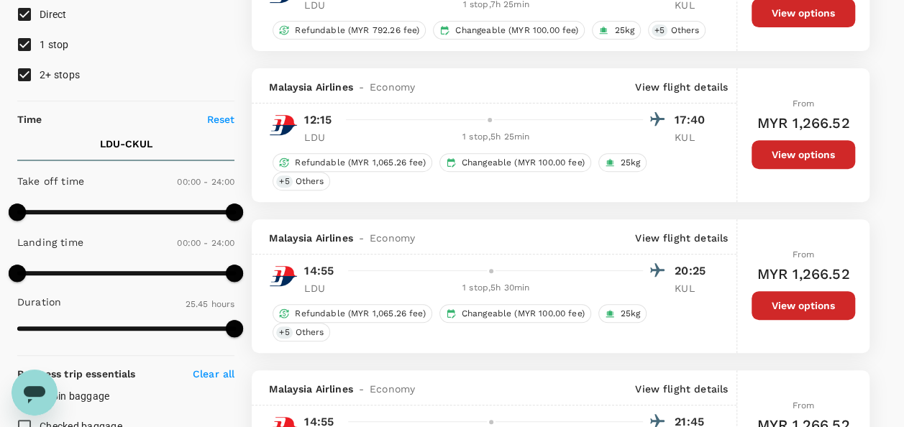
click at [819, 158] on button "View options" at bounding box center [804, 154] width 104 height 29
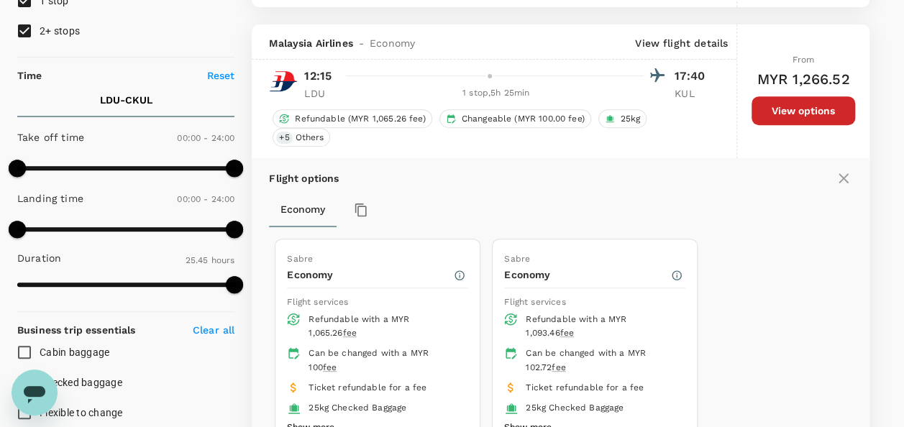
scroll to position [283, 0]
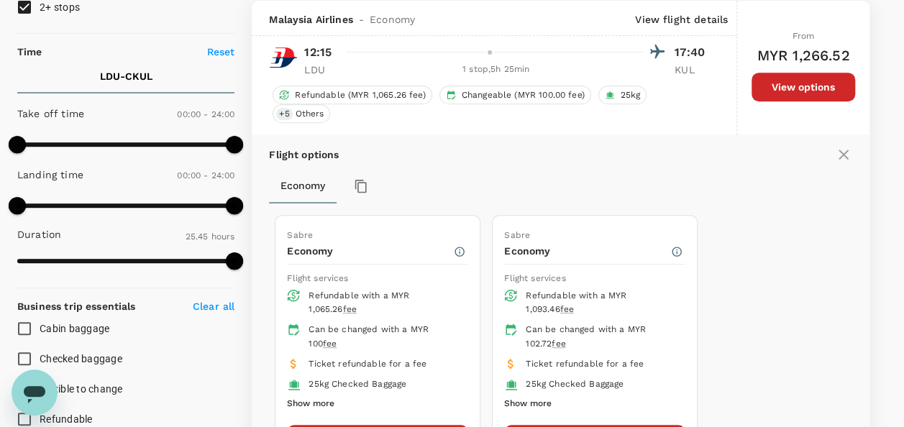
click at [803, 173] on div "Economy" at bounding box center [560, 186] width 583 height 35
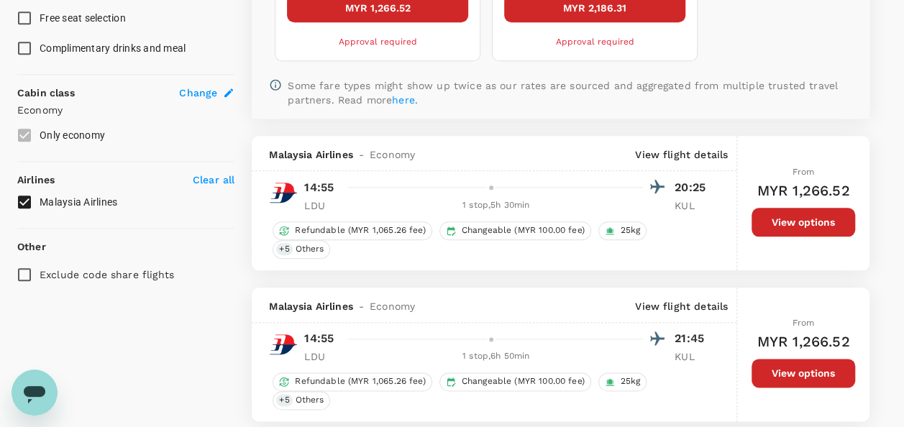
scroll to position [643, 0]
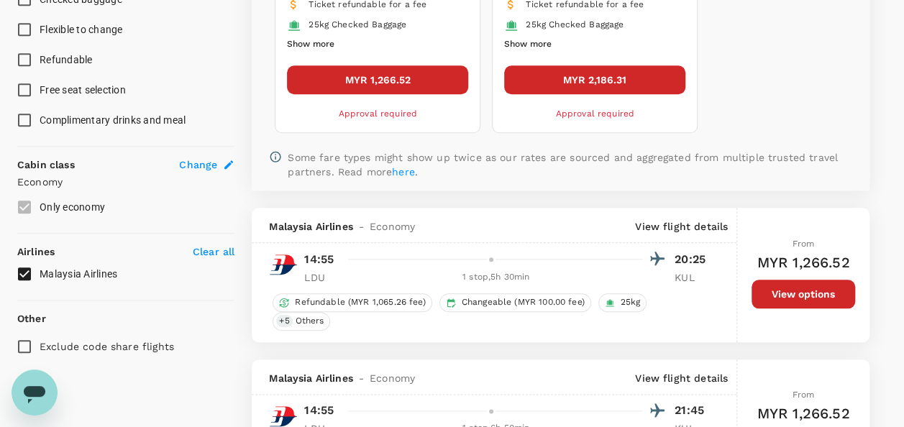
click at [407, 84] on button "MYR 1,266.52" at bounding box center [377, 79] width 181 height 29
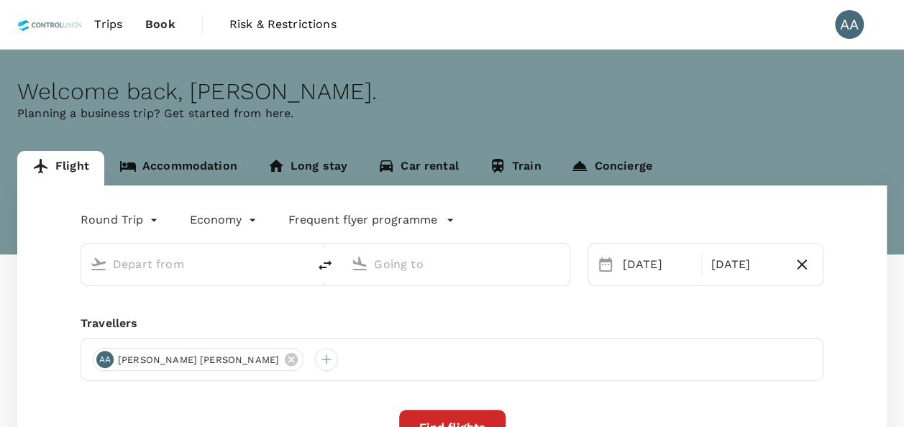
click at [204, 166] on link "Accommodation" at bounding box center [178, 168] width 148 height 35
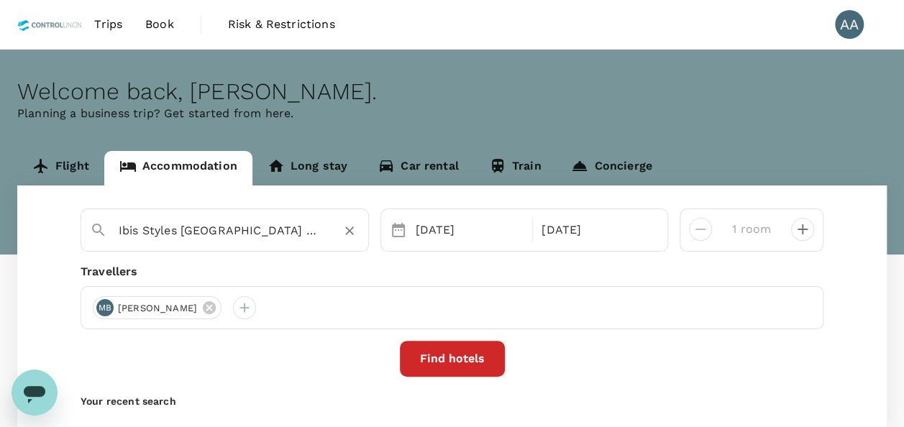
click at [347, 232] on icon "Clear" at bounding box center [349, 231] width 9 height 9
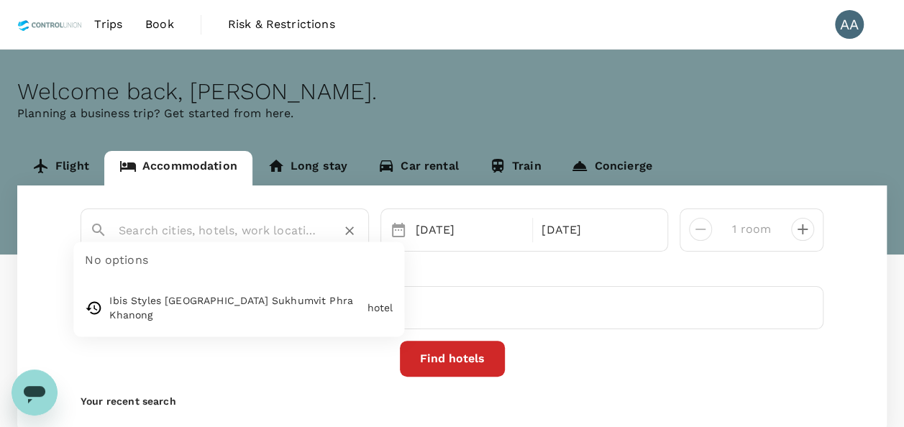
click at [183, 236] on input "text" at bounding box center [219, 230] width 201 height 22
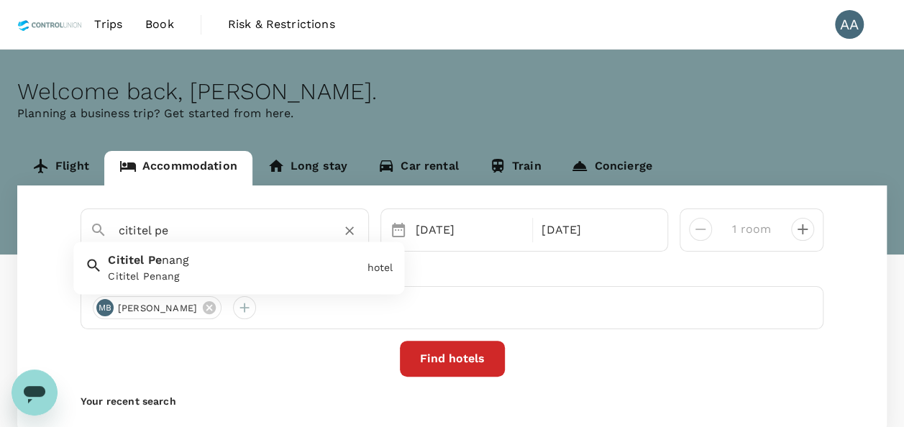
click at [171, 278] on div "Cititel Penang" at bounding box center [234, 277] width 253 height 15
type input "Cititel Penang"
click at [447, 227] on div "[DATE]" at bounding box center [470, 230] width 120 height 29
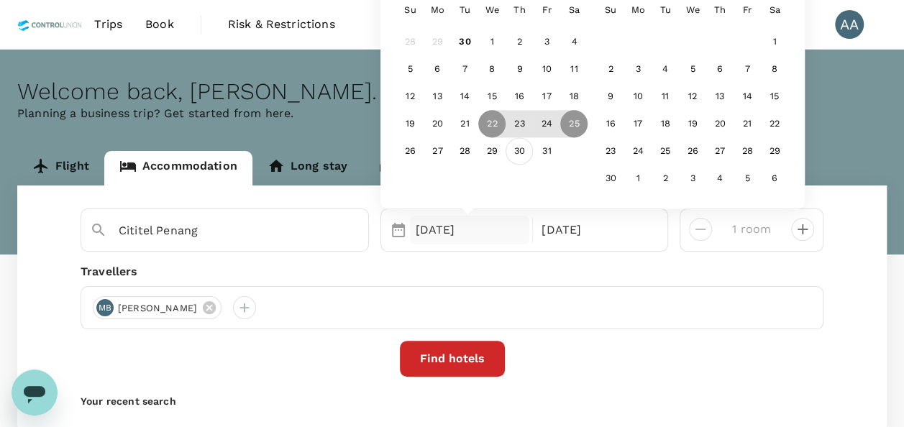
click at [522, 151] on div "30" at bounding box center [519, 151] width 27 height 27
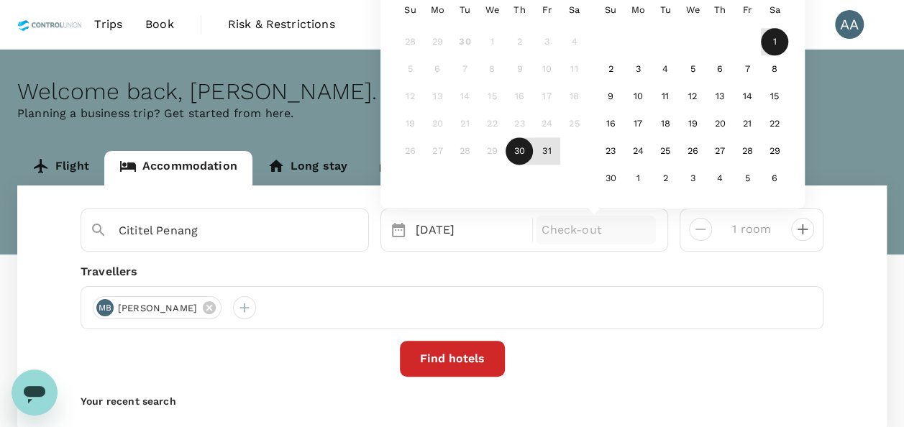
click at [770, 40] on div "1" at bounding box center [774, 42] width 27 height 27
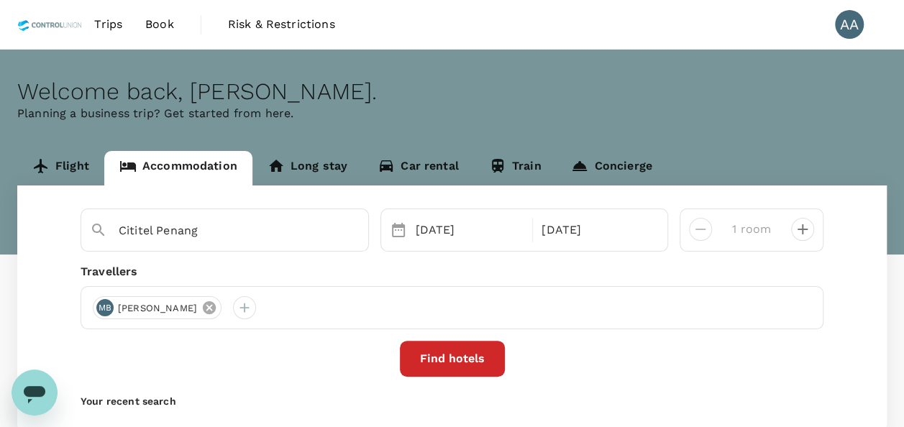
click at [217, 308] on icon at bounding box center [209, 308] width 16 height 16
click at [98, 306] on div at bounding box center [104, 307] width 23 height 23
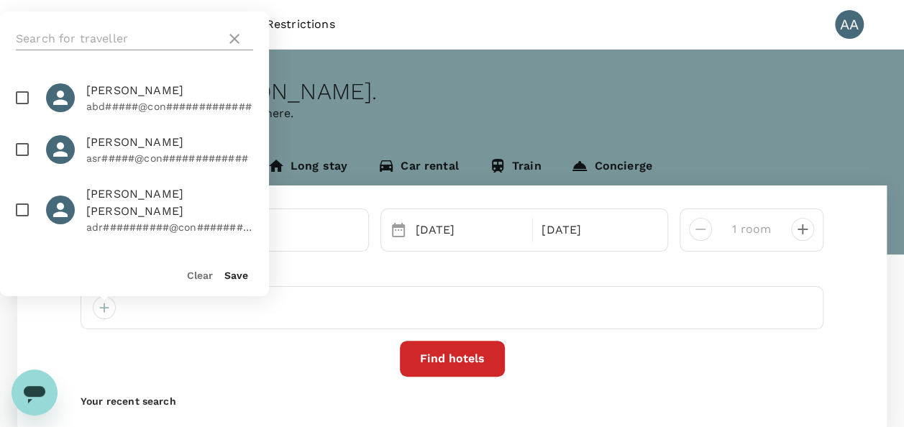
click at [131, 43] on input "text" at bounding box center [118, 38] width 204 height 23
type input "amir"
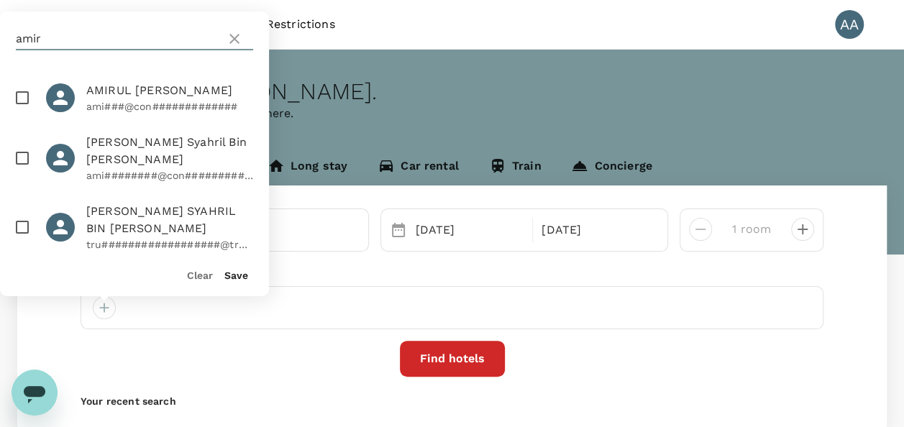
drag, startPoint x: 81, startPoint y: 43, endPoint x: -22, endPoint y: 45, distance: 102.2
click at [0, 45] on html "Trips Book Risk & Restrictions AA Welcome back , Anuratha . Planning a business…" at bounding box center [452, 261] width 904 height 522
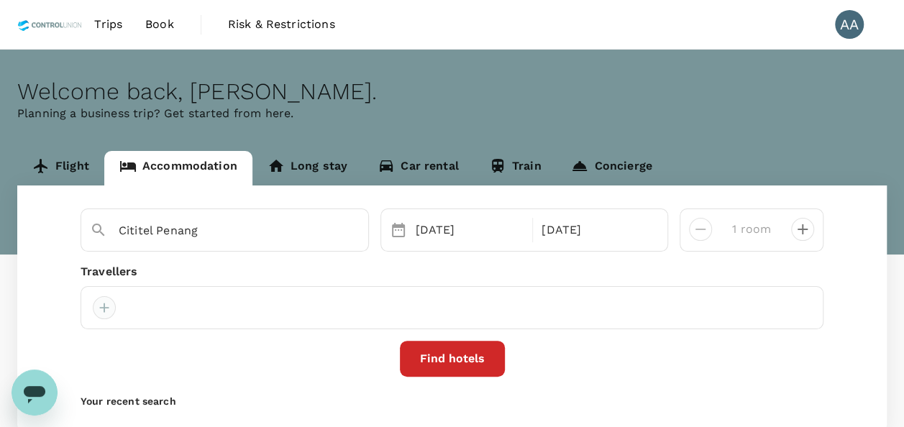
click at [96, 299] on div at bounding box center [104, 307] width 23 height 23
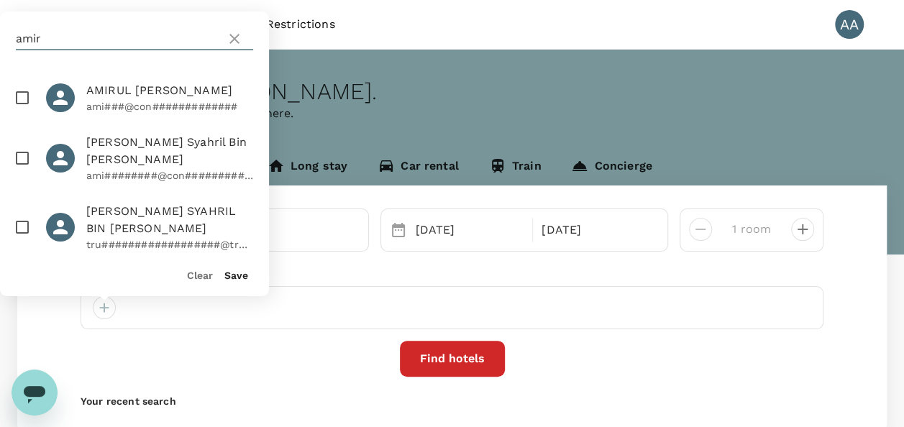
drag, startPoint x: 77, startPoint y: 40, endPoint x: 6, endPoint y: 40, distance: 71.2
click at [6, 40] on div "amir" at bounding box center [134, 39] width 269 height 55
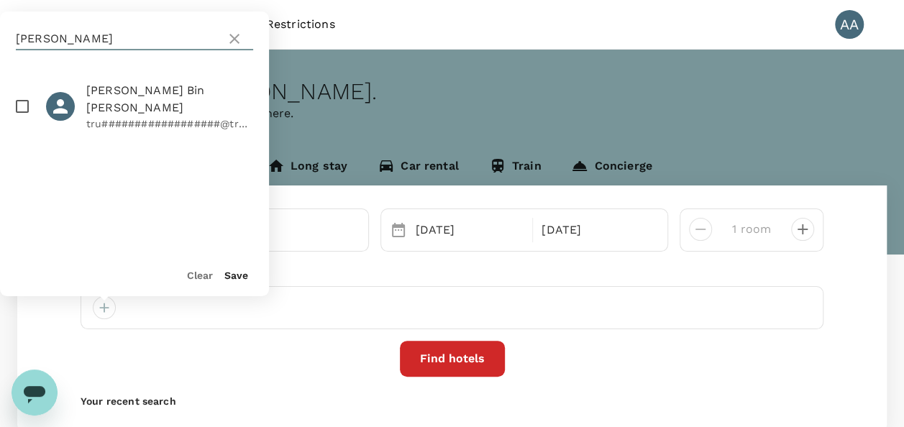
type input "tuan"
click at [132, 101] on span "Tuan Amirudin Bin Tuan Sulaiman" at bounding box center [169, 99] width 167 height 35
checkbox input "true"
click at [243, 278] on button "Save" at bounding box center [236, 276] width 24 height 12
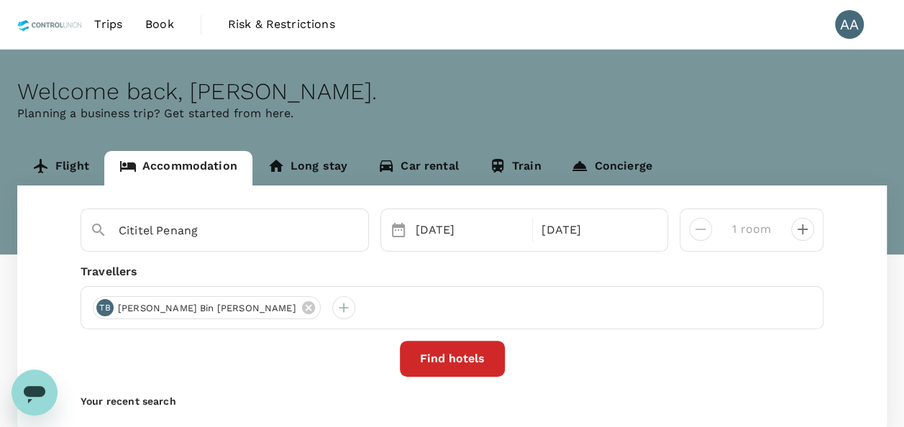
click at [468, 354] on button "Find hotels" at bounding box center [452, 359] width 105 height 36
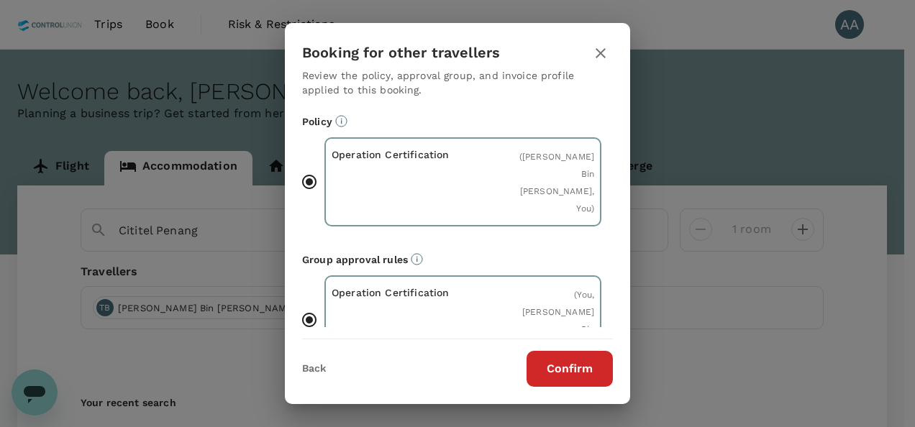
click at [582, 367] on button "Confirm" at bounding box center [570, 369] width 86 height 36
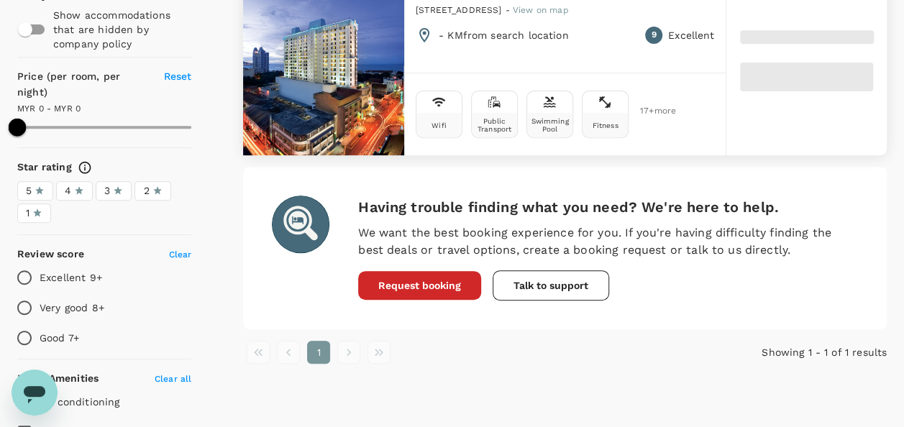
scroll to position [144, 0]
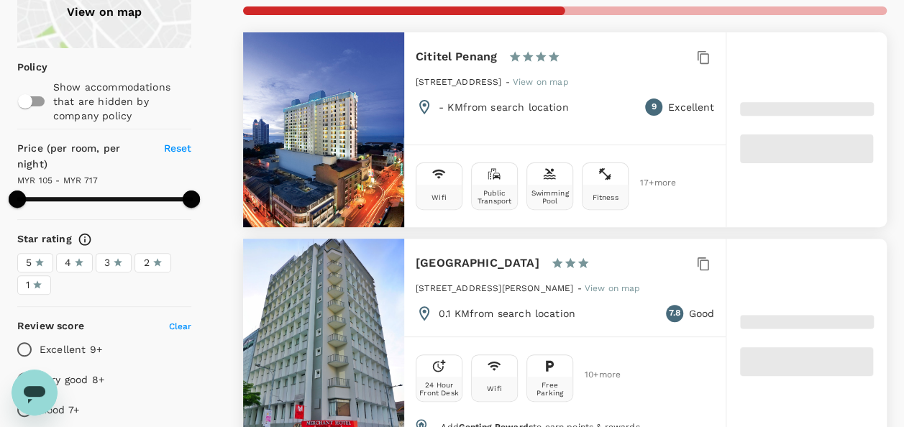
type input "717.17"
type input "105.08"
type input "717.08"
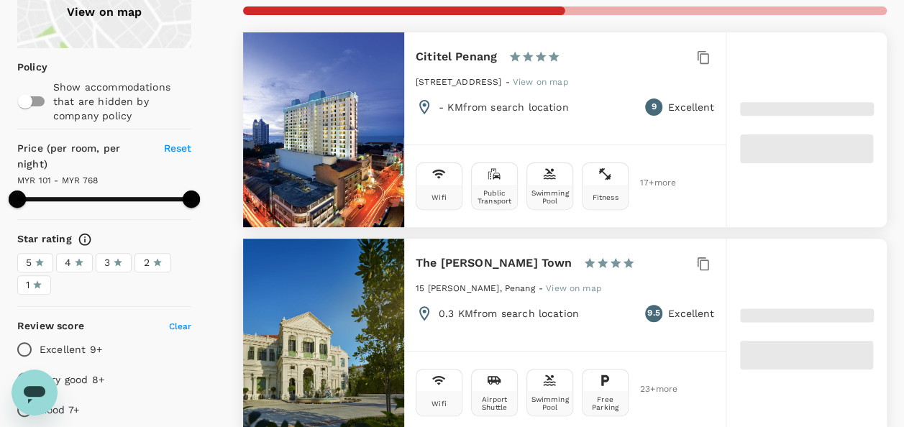
type input "101.08"
type input "768.13"
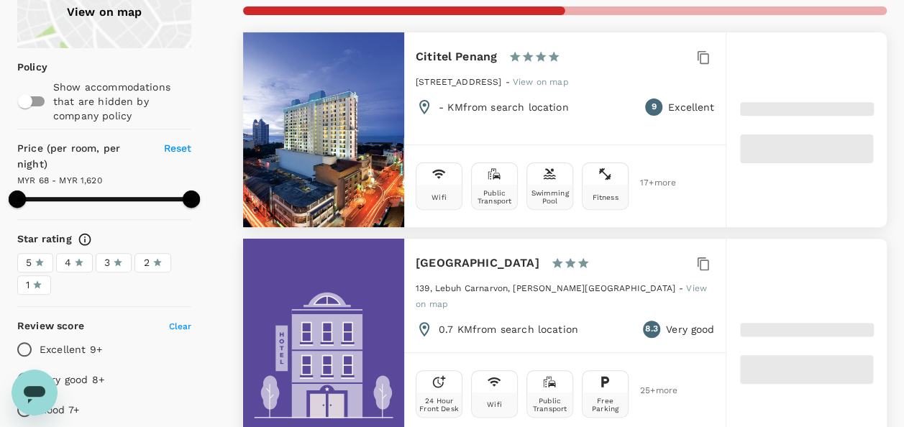
type input "68.13"
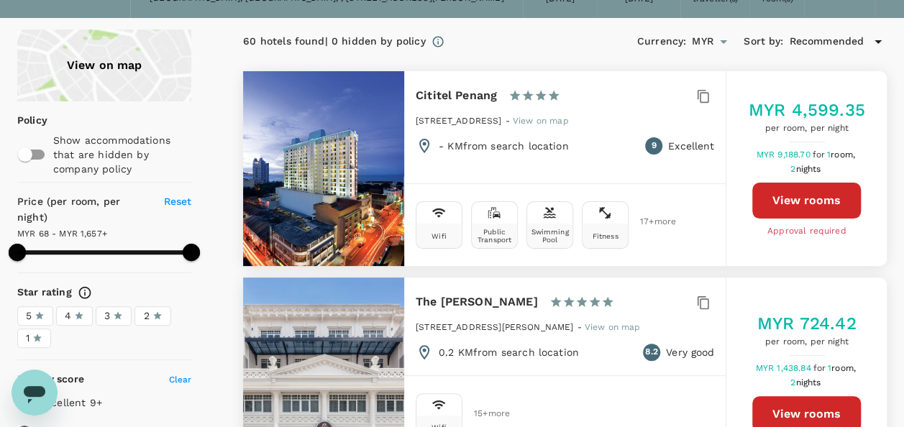
scroll to position [72, 0]
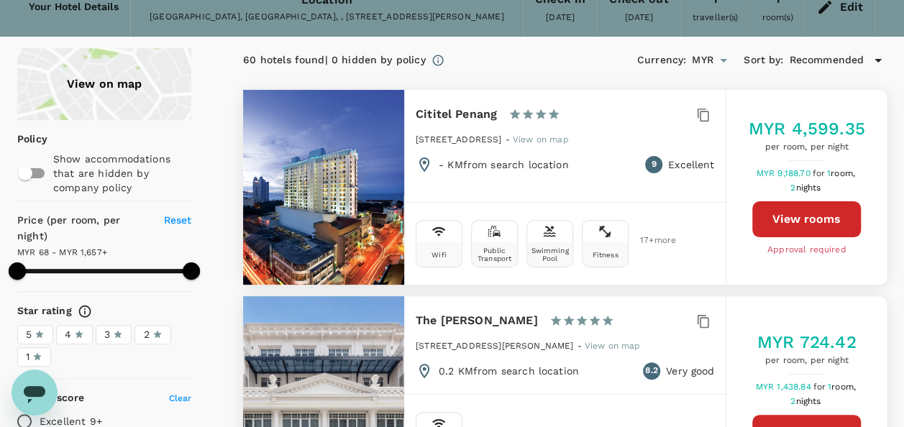
click at [773, 214] on button "View rooms" at bounding box center [806, 219] width 109 height 36
type input "1656.13"
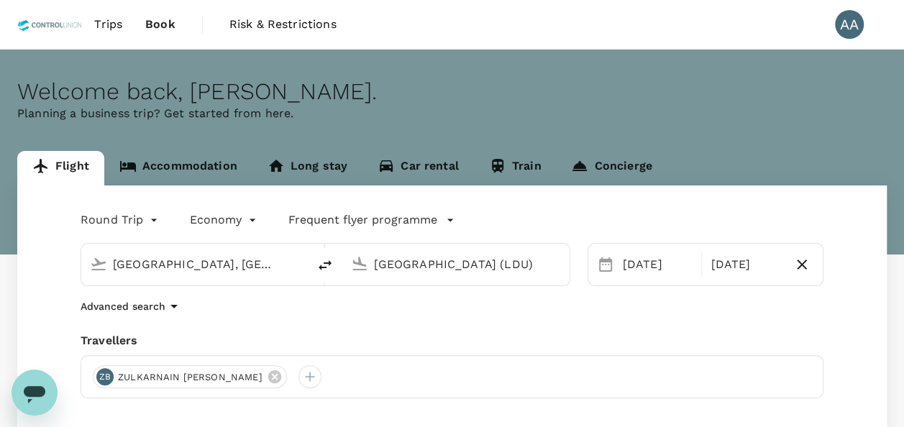
click at [158, 32] on span "Book" at bounding box center [160, 24] width 30 height 17
click at [115, 22] on span "Trips" at bounding box center [108, 24] width 28 height 17
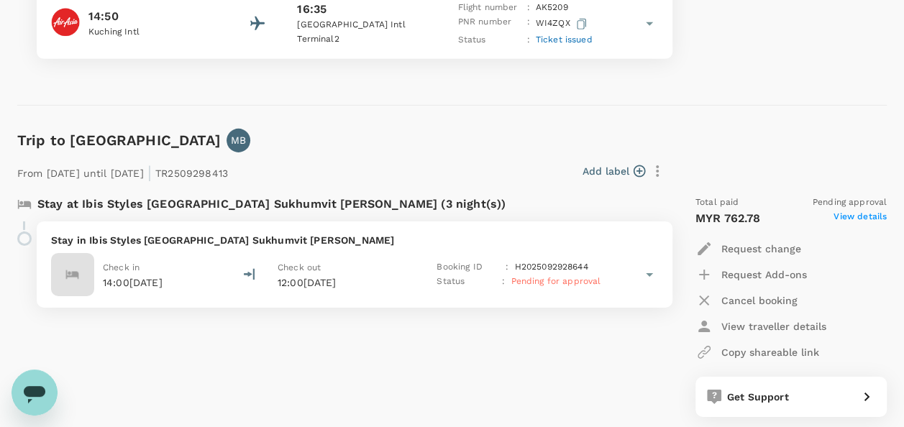
scroll to position [2302, 0]
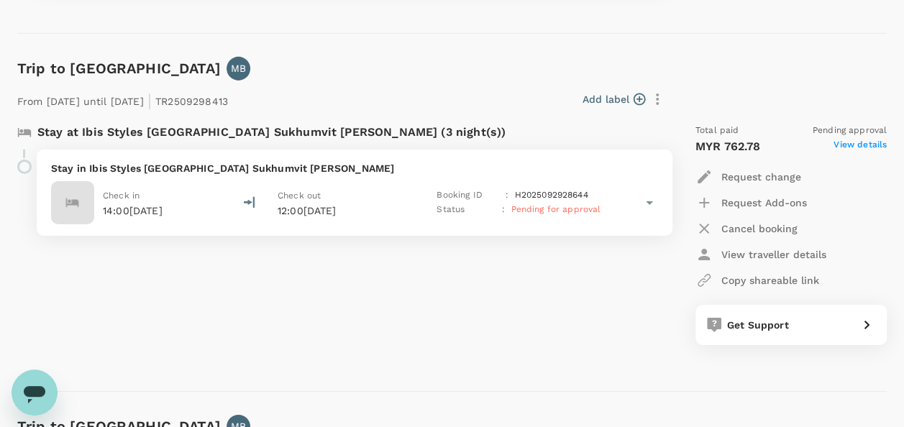
click at [865, 145] on span "View details" at bounding box center [860, 146] width 53 height 17
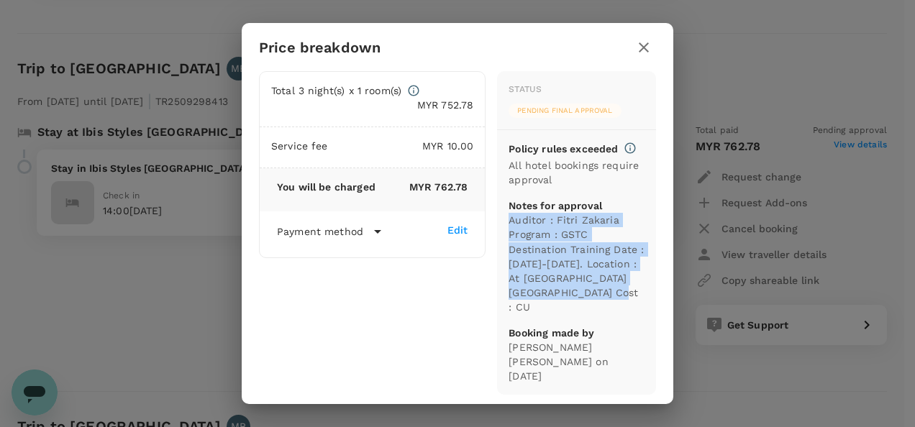
drag, startPoint x: 509, startPoint y: 226, endPoint x: 584, endPoint y: 314, distance: 116.3
click at [584, 314] on p "Auditor : Fitri Zakaria Program : GSTC Destination Training Date : 23-24 Octobe…" at bounding box center [577, 263] width 136 height 101
drag, startPoint x: 584, startPoint y: 314, endPoint x: 560, endPoint y: 273, distance: 47.7
copy p "Auditor : Fitri Zakaria Program : GSTC Destination Training Date : 23-24 Octobe…"
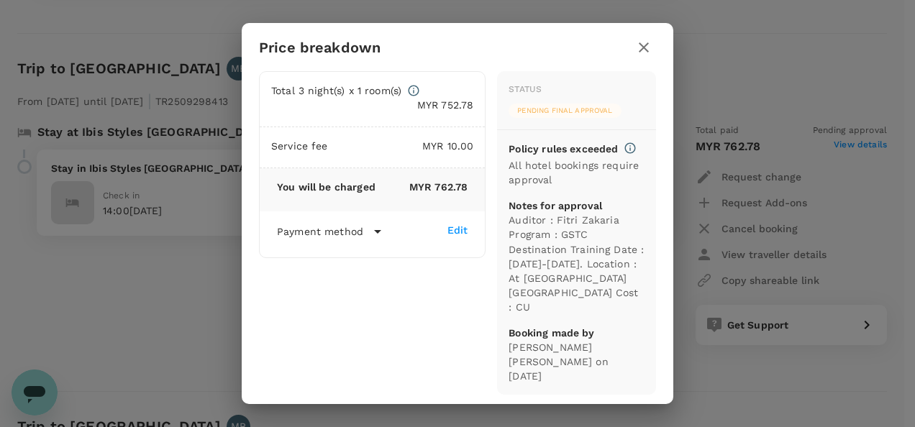
click at [35, 319] on div "Price breakdown Total 3 night(s) x 1 room(s) MYR 752.78 Service fee MYR 10.00 Y…" at bounding box center [457, 213] width 915 height 427
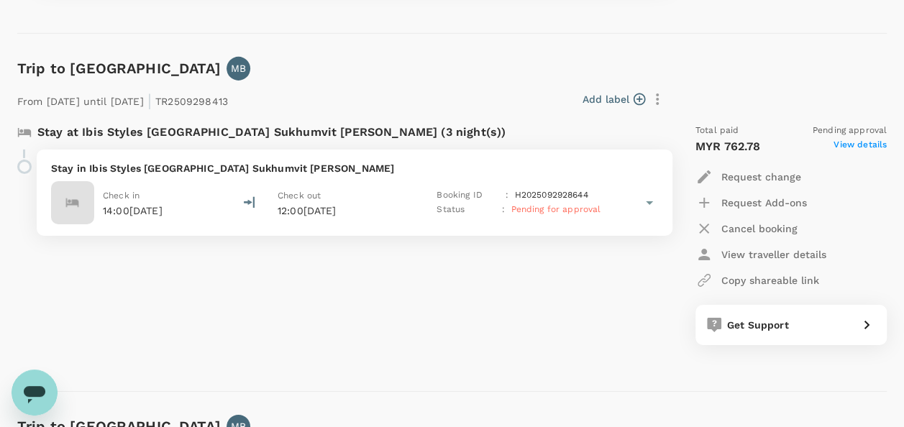
click at [773, 230] on p "Cancel booking" at bounding box center [760, 229] width 76 height 14
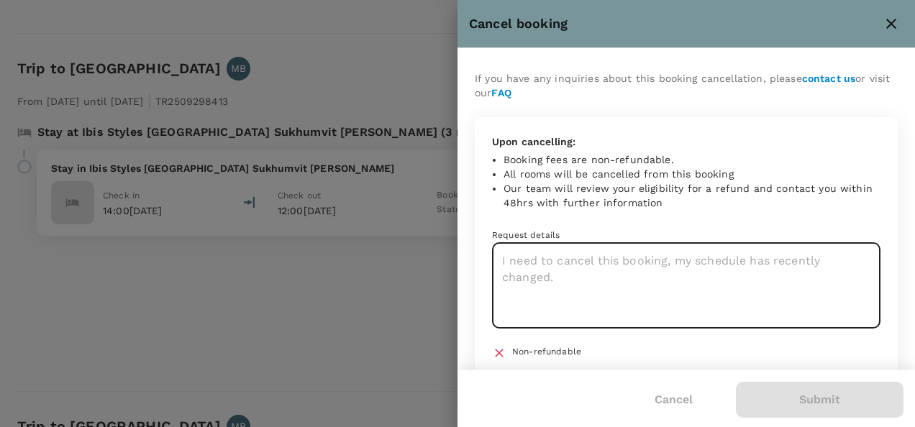
click at [640, 273] on textarea at bounding box center [686, 286] width 388 height 86
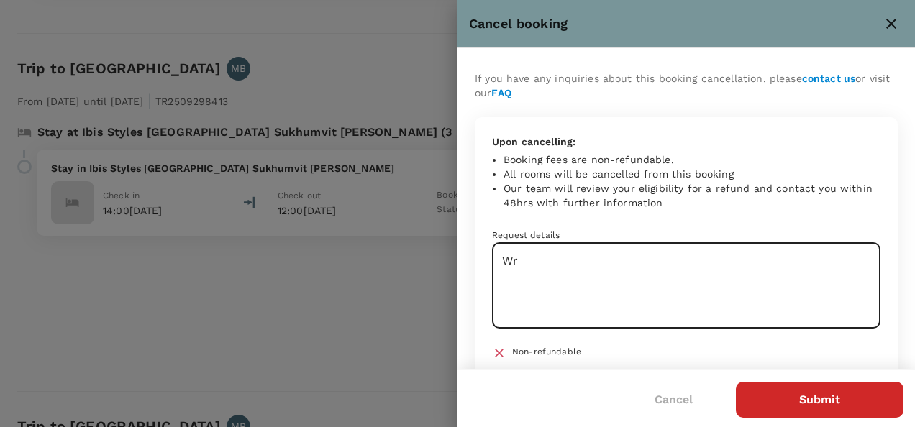
type textarea "W"
type textarea "wrong hotel"
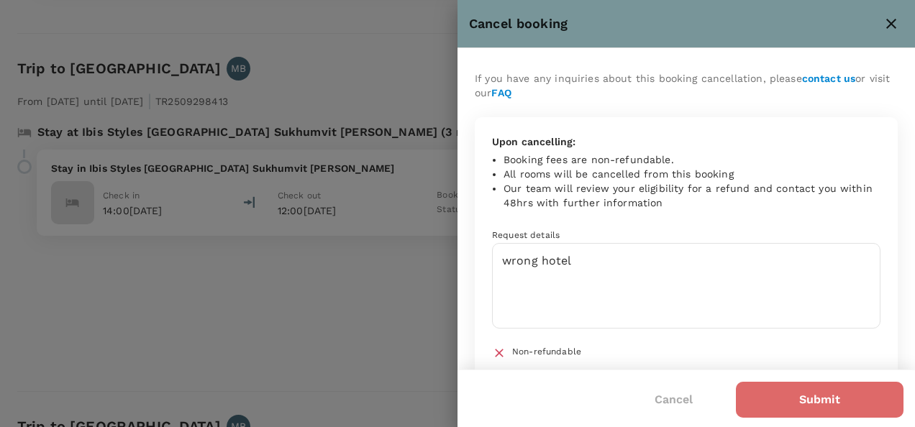
click at [786, 401] on button "Submit" at bounding box center [820, 400] width 168 height 36
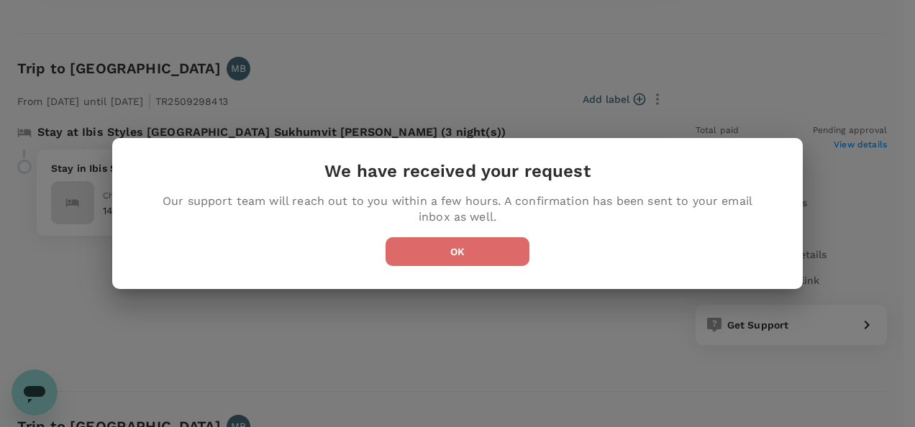
click at [422, 252] on button "OK" at bounding box center [458, 251] width 144 height 29
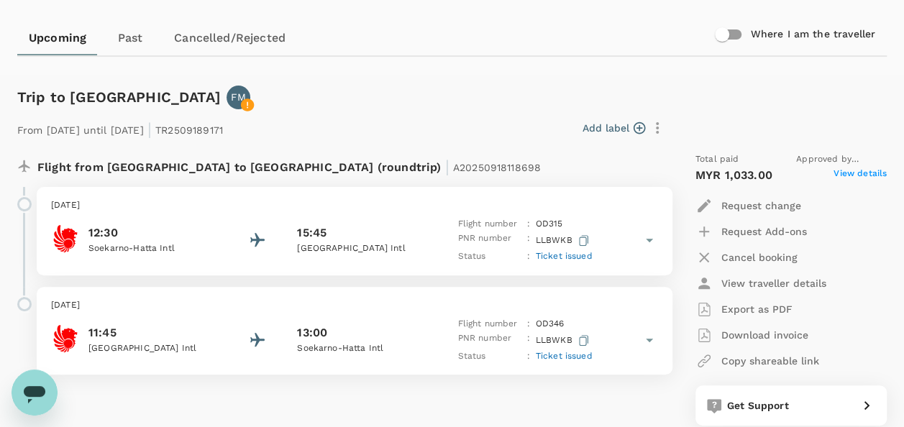
scroll to position [0, 0]
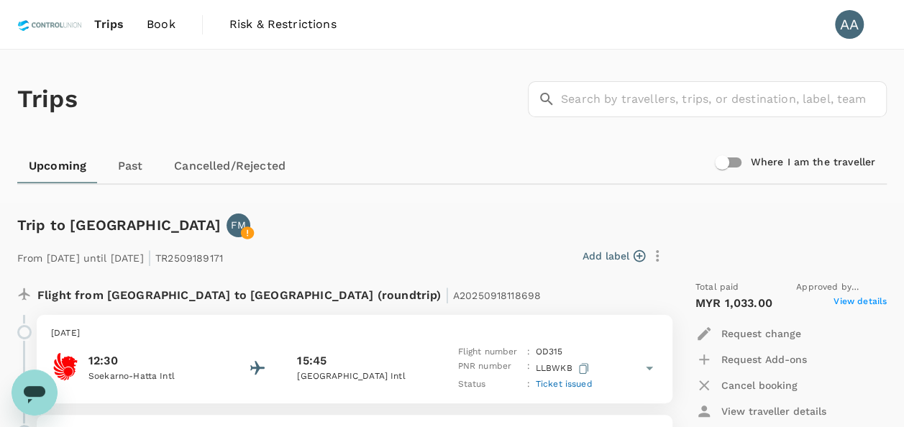
click at [173, 15] on link "Book" at bounding box center [161, 24] width 52 height 49
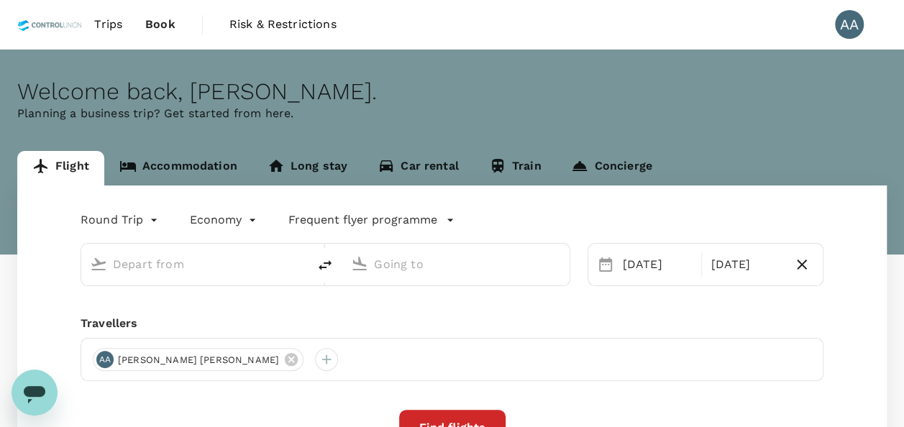
type input "Kuala Lumpur, Malaysia (any)"
type input "Lahad Datu Airport (LDU)"
type input "Kuala Lumpur, Malaysia (any)"
type input "Lahad Datu Airport (LDU)"
click at [196, 160] on link "Accommodation" at bounding box center [178, 168] width 148 height 35
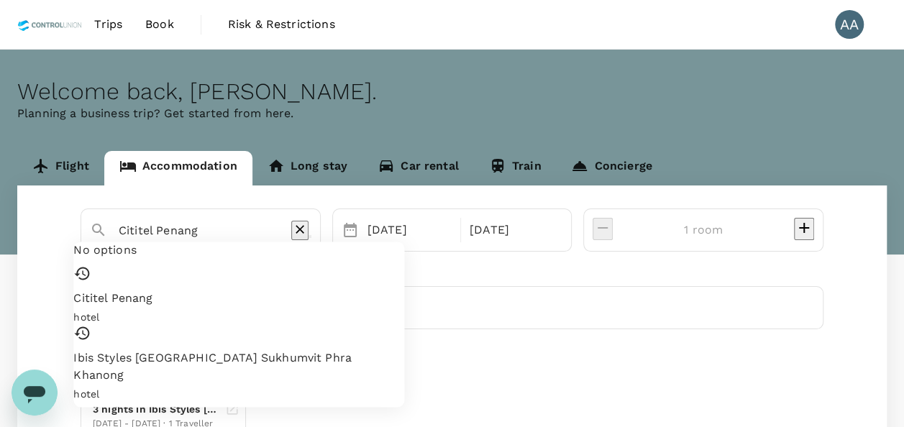
drag, startPoint x: 208, startPoint y: 232, endPoint x: 68, endPoint y: 224, distance: 140.5
click at [68, 224] on div "Cititel Penang No options Cititel Penang hotel Ibis Styles Bangkok Sukhumvit Ph…" at bounding box center [452, 324] width 870 height 276
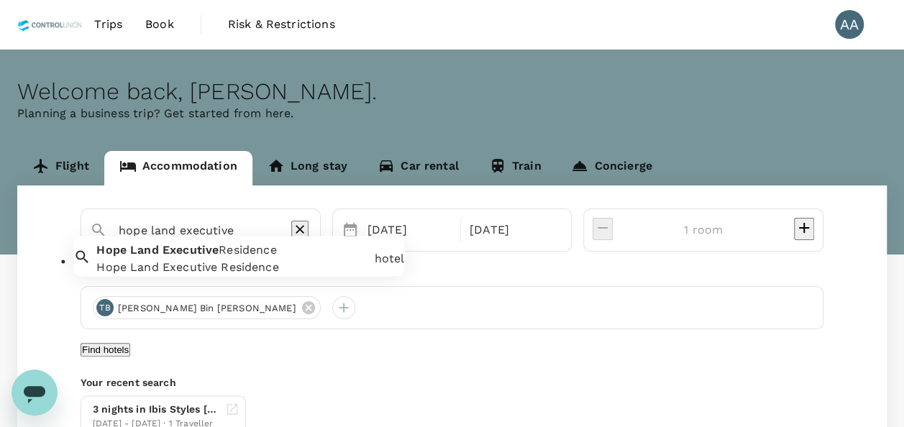
click at [198, 275] on div "Hope Land Executive Residence" at bounding box center [232, 268] width 272 height 17
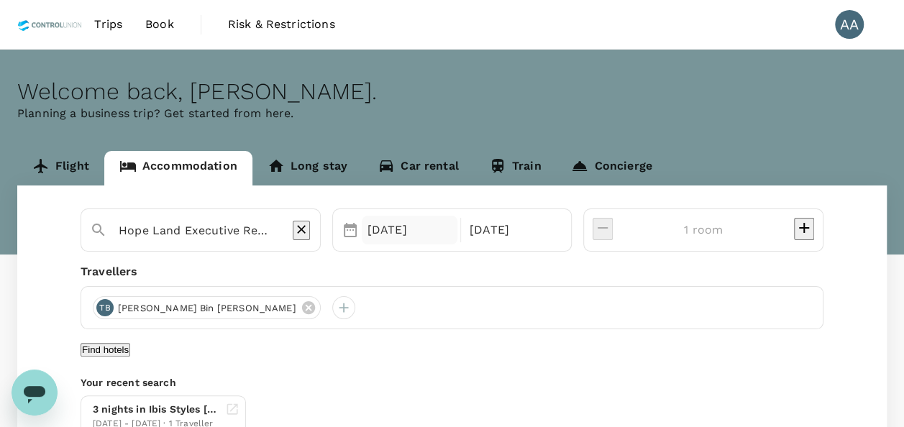
type input "Hope Land Executive Residence"
click at [444, 227] on div "[DATE]" at bounding box center [410, 230] width 96 height 29
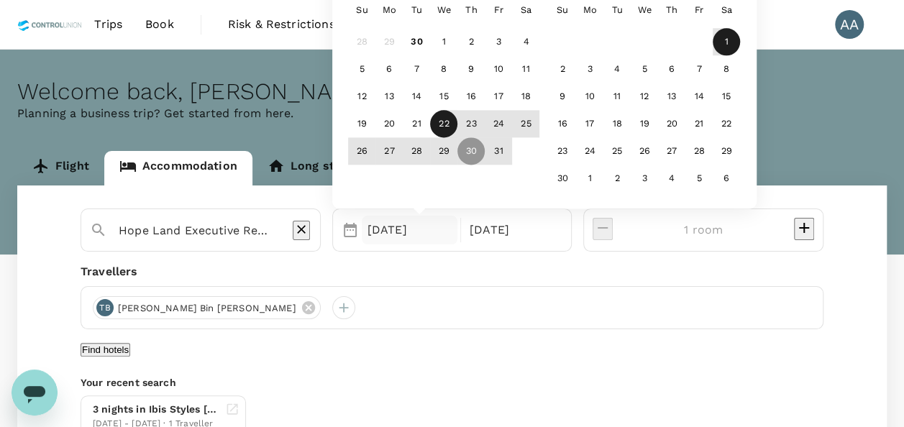
click at [458, 129] on div "22" at bounding box center [443, 124] width 27 height 27
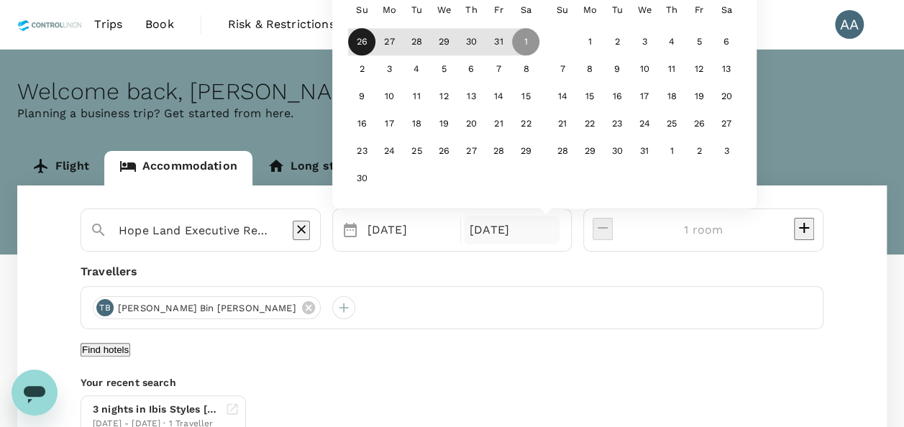
click at [376, 47] on div "26" at bounding box center [361, 42] width 27 height 27
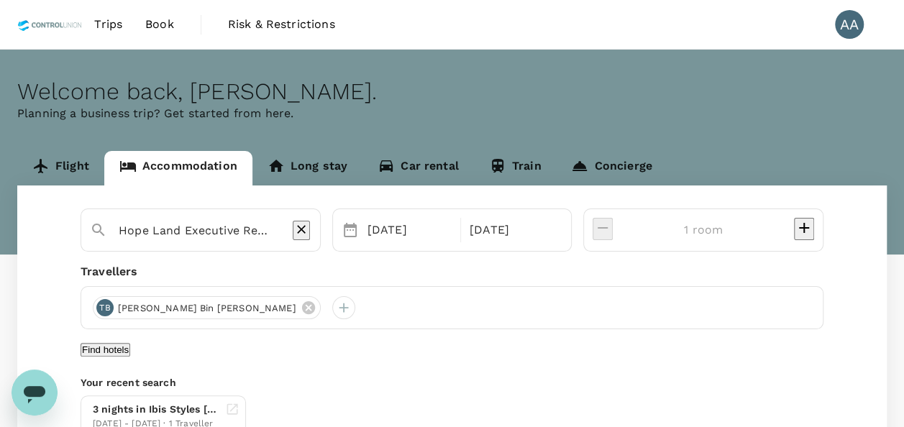
drag, startPoint x: 533, startPoint y: 222, endPoint x: 547, endPoint y: 232, distance: 17.4
click at [534, 223] on div "Selected date: Sunday, October 26th, 2025 26 Oct" at bounding box center [511, 230] width 101 height 29
click at [547, 232] on div "26 Oct" at bounding box center [512, 230] width 96 height 29
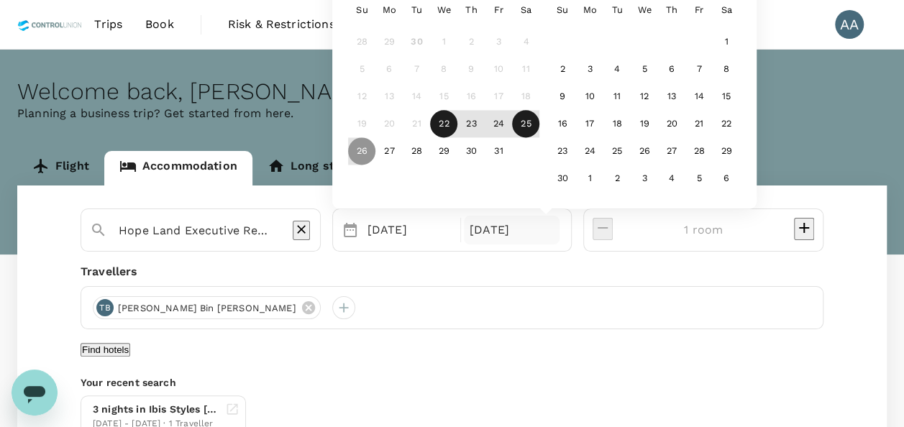
click at [540, 131] on div "25" at bounding box center [525, 124] width 27 height 27
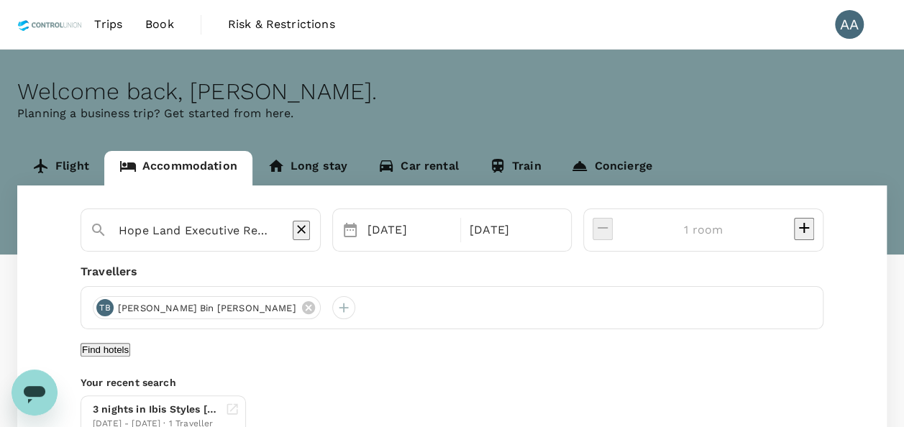
click at [608, 275] on div "Travellers" at bounding box center [452, 271] width 743 height 17
click at [301, 306] on icon at bounding box center [307, 307] width 13 height 13
click at [104, 306] on div at bounding box center [104, 307] width 23 height 23
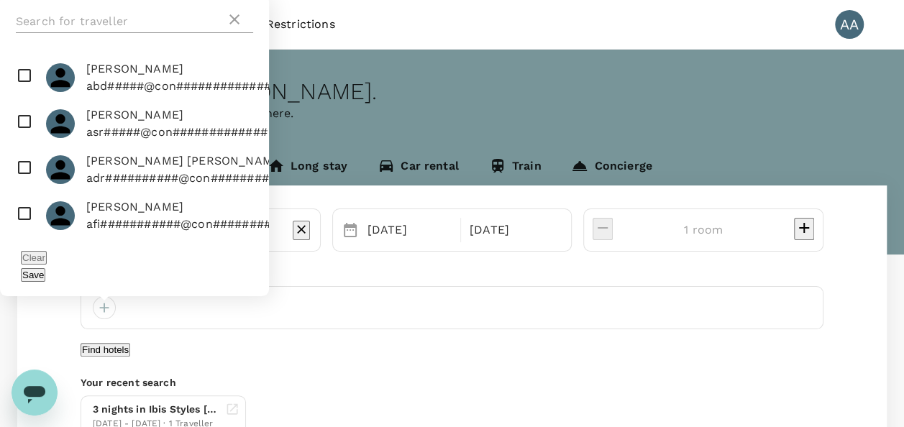
click at [125, 33] on input "text" at bounding box center [121, 21] width 210 height 23
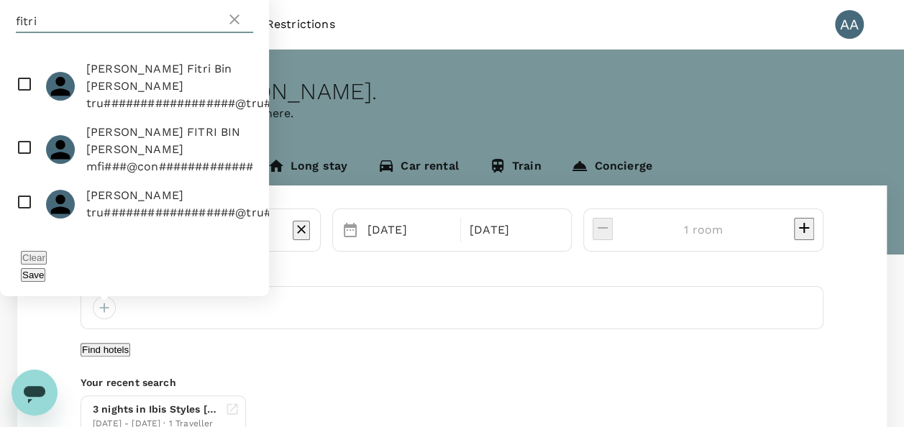
type input "fitri"
click at [25, 225] on input "checkbox" at bounding box center [134, 204] width 269 height 46
checkbox input "true"
click at [45, 276] on button "Save" at bounding box center [33, 275] width 24 height 14
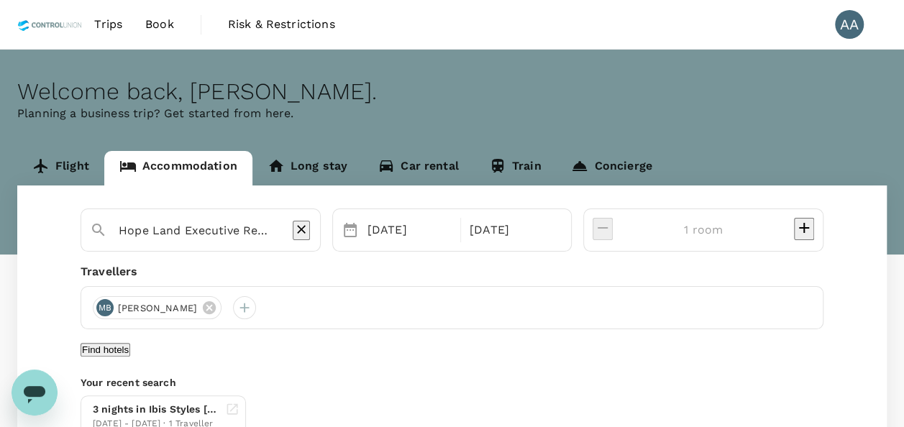
click at [130, 357] on button "Find hotels" at bounding box center [106, 350] width 50 height 14
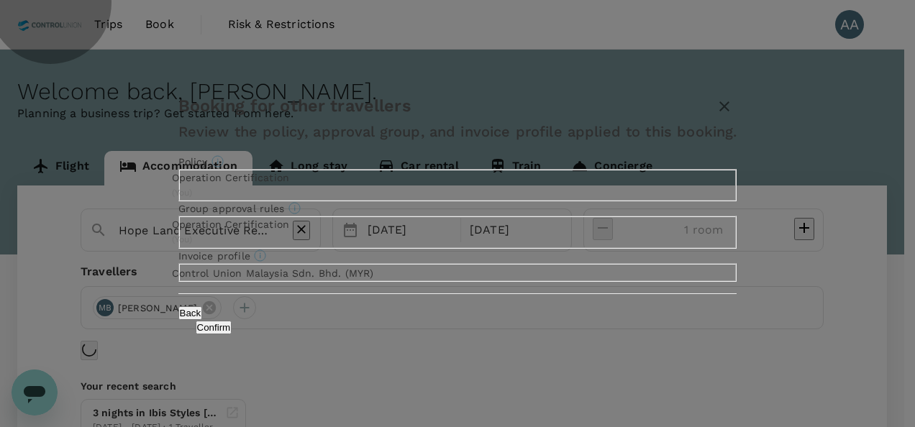
click at [232, 335] on button "Confirm" at bounding box center [214, 328] width 37 height 14
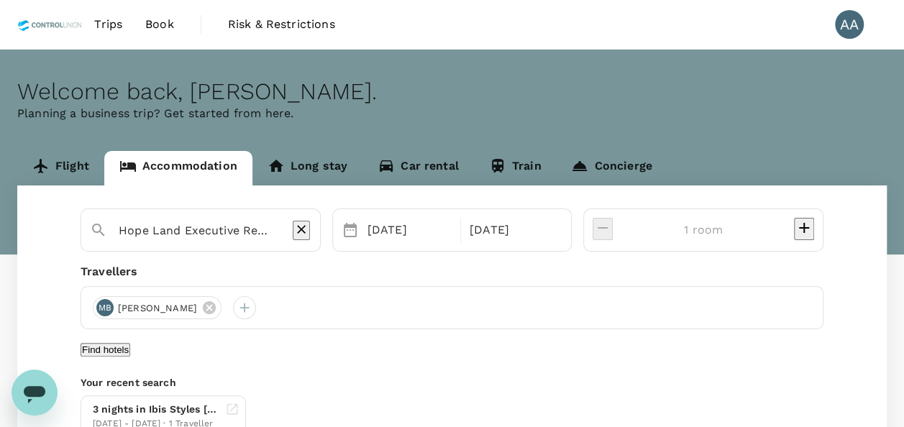
click at [130, 347] on button "Find hotels" at bounding box center [106, 350] width 50 height 14
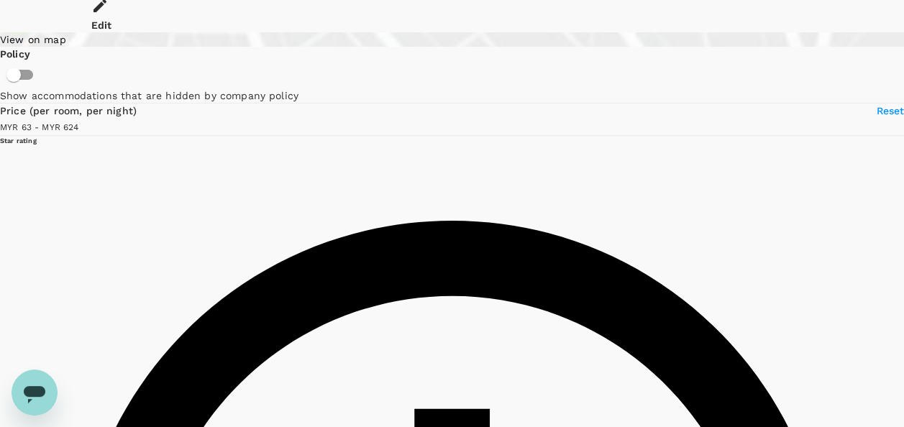
scroll to position [216, 0]
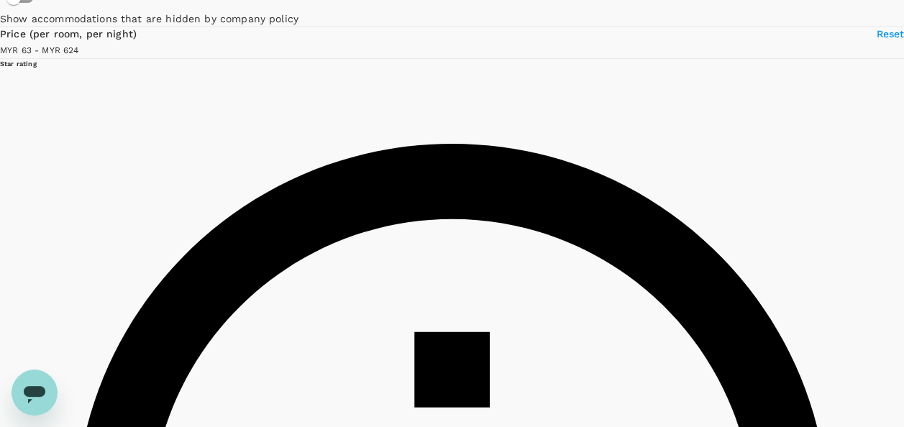
type input "623.33"
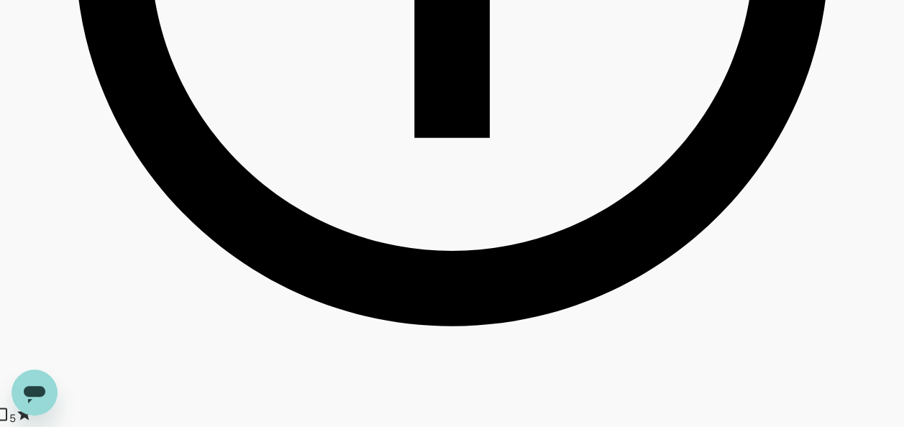
scroll to position [863, 0]
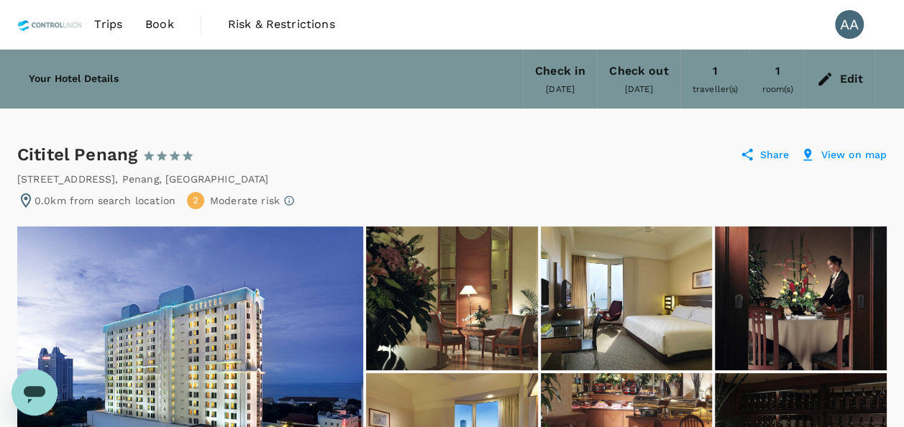
click at [850, 79] on div "Edit" at bounding box center [851, 79] width 24 height 20
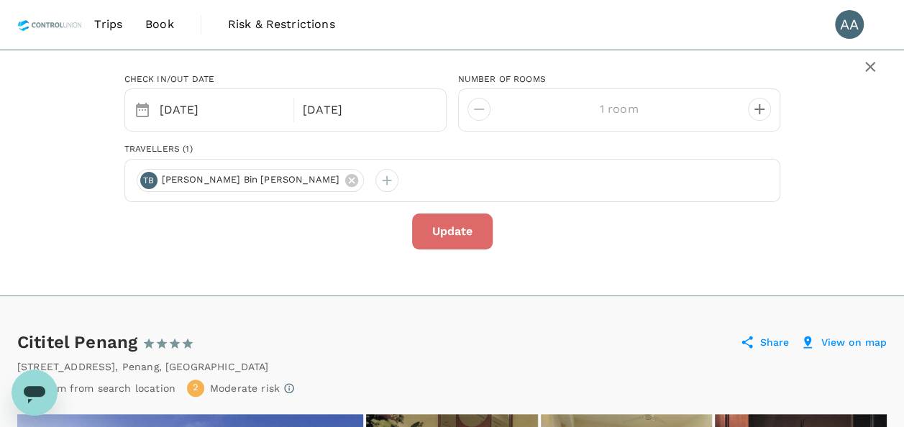
click at [470, 237] on button "Update" at bounding box center [452, 232] width 81 height 36
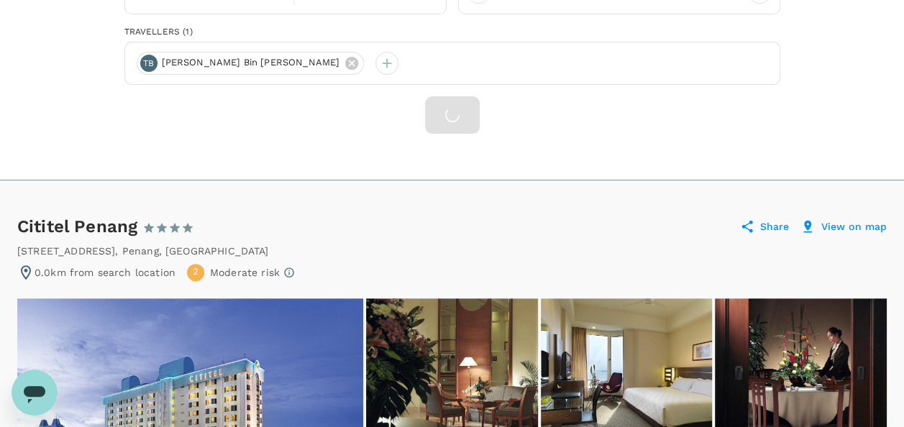
scroll to position [216, 0]
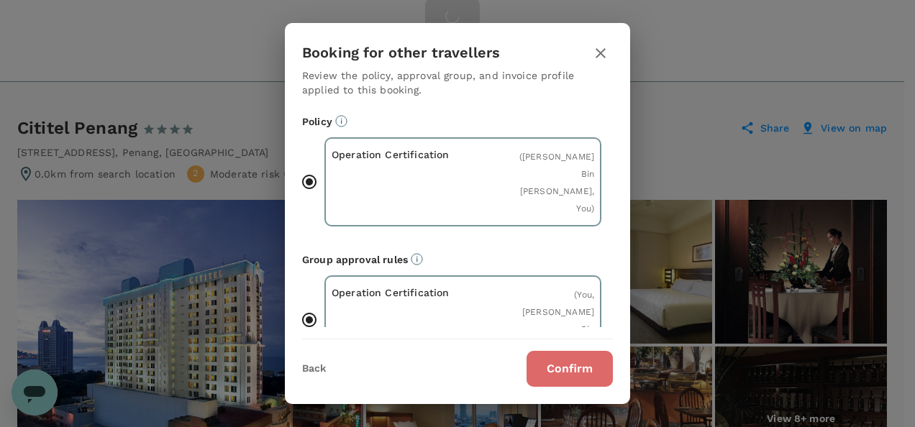
click at [583, 368] on button "Confirm" at bounding box center [570, 369] width 86 height 36
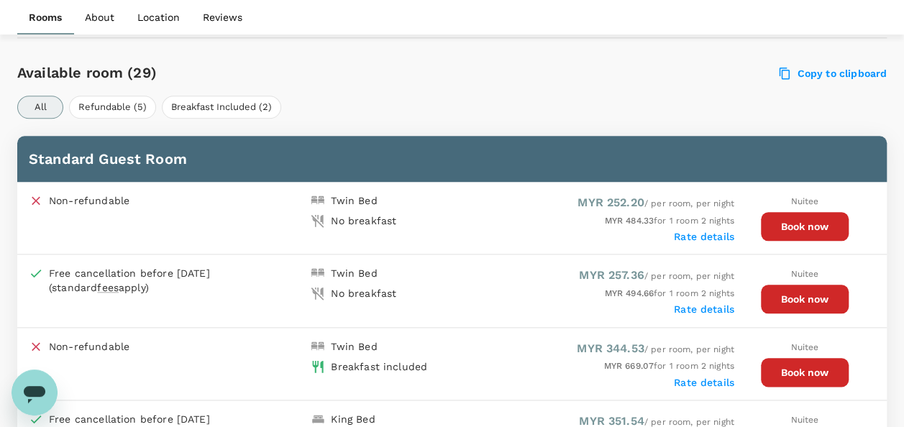
scroll to position [719, 0]
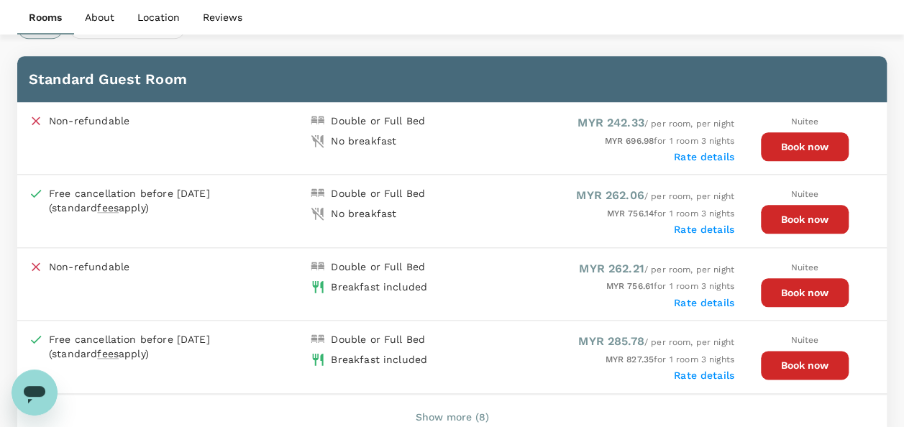
scroll to position [719, 0]
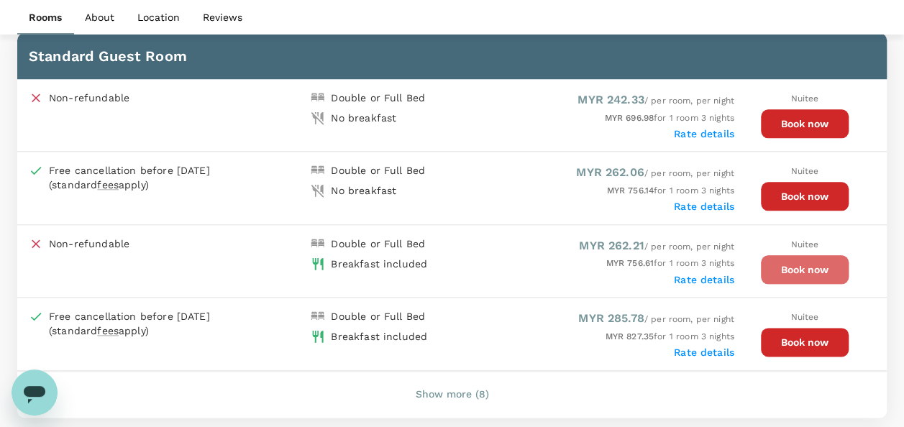
click at [765, 262] on button "Book now" at bounding box center [805, 269] width 88 height 29
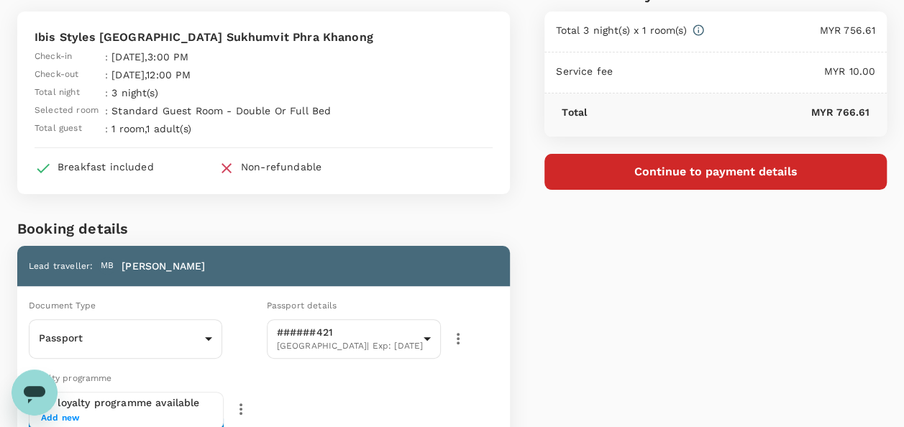
scroll to position [58, 0]
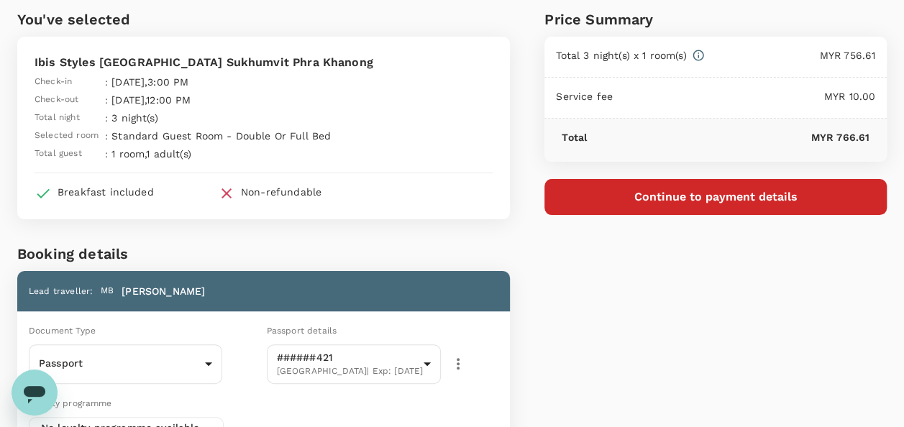
click at [686, 200] on button "Continue to payment details" at bounding box center [716, 197] width 342 height 36
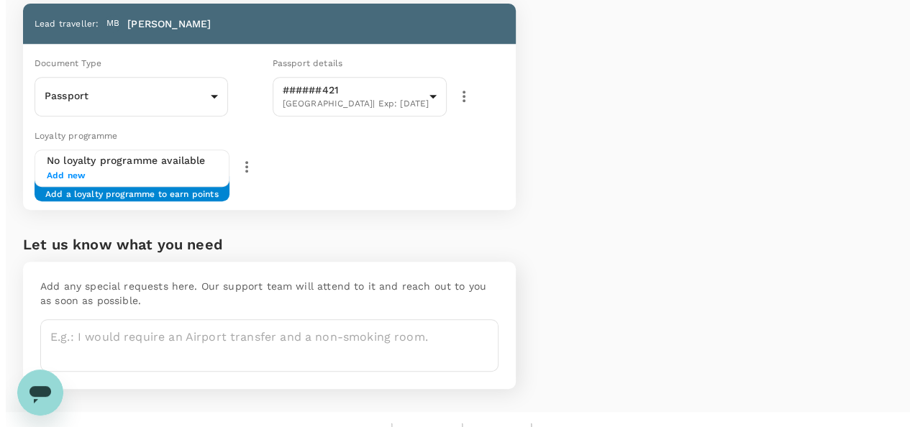
scroll to position [345, 0]
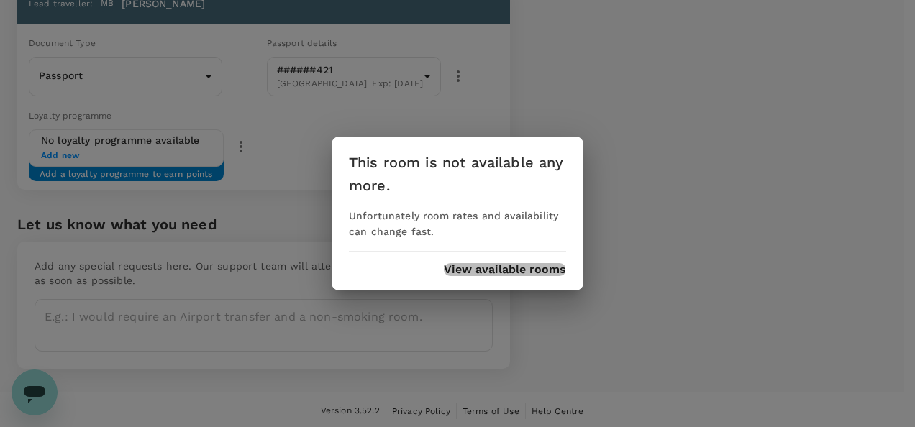
click at [486, 267] on button "View available rooms" at bounding box center [505, 269] width 122 height 13
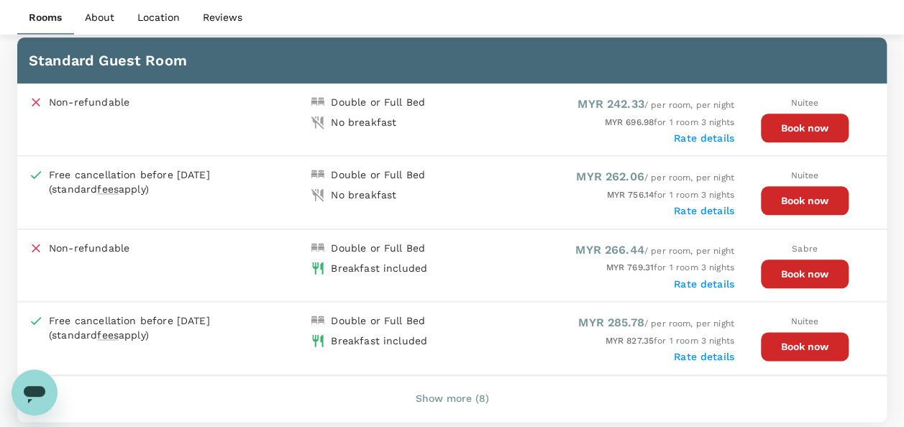
scroll to position [718, 0]
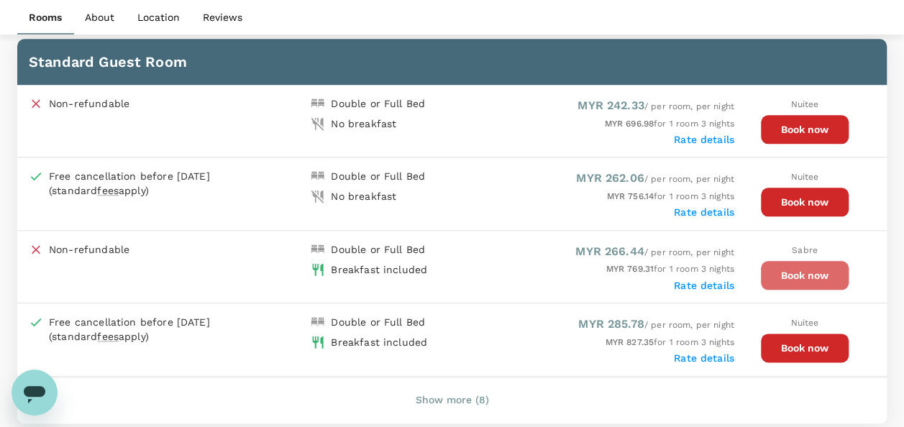
click at [770, 270] on button "Book now" at bounding box center [805, 275] width 88 height 29
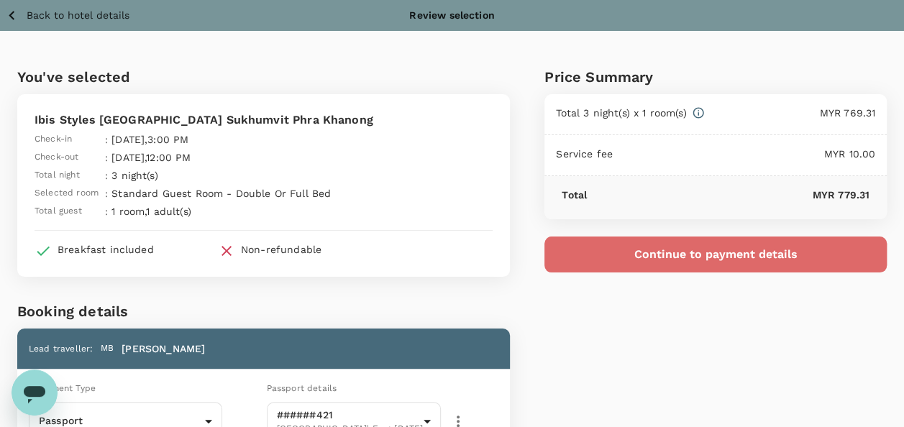
click at [685, 263] on button "Continue to payment details" at bounding box center [716, 255] width 342 height 36
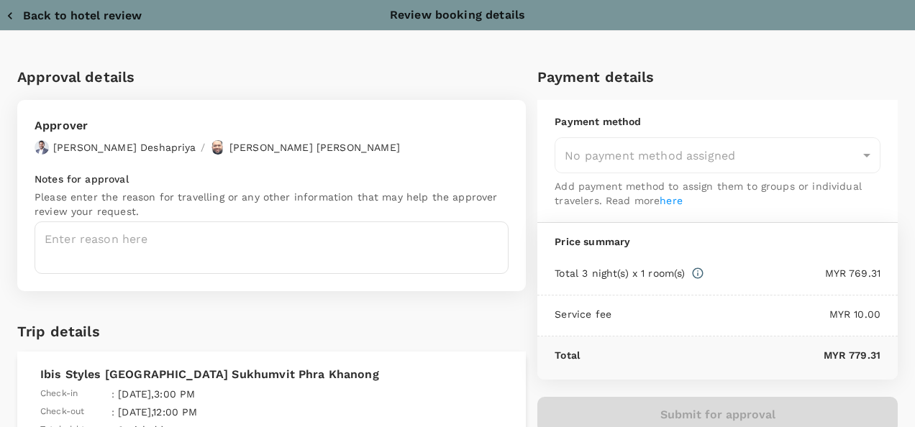
type input "9e254831-a140-43d4-90d9-f4bdc71b84d3"
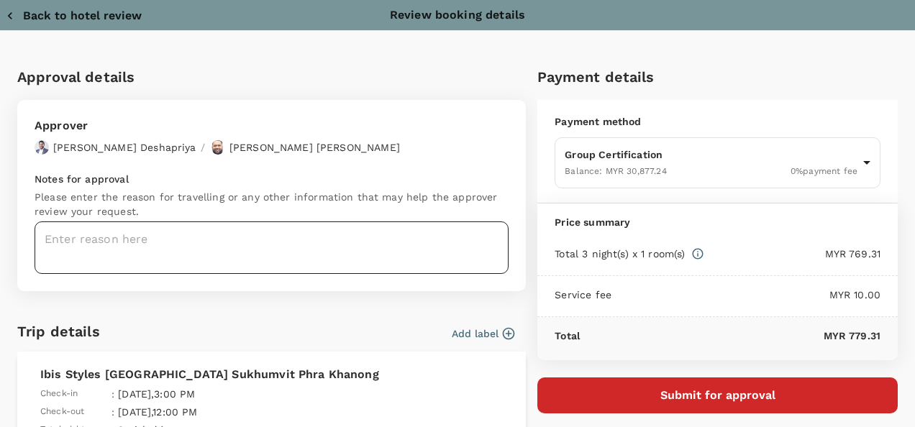
click at [258, 249] on textarea at bounding box center [272, 248] width 474 height 53
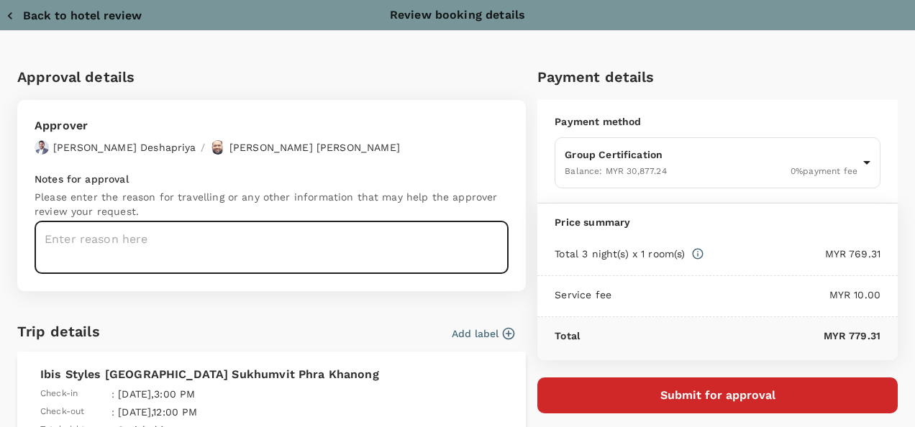
paste textarea "Auditor : Fitri Zakaria Program : GSTC Destination Training Date : [DATE]-[DATE…"
type textarea "Auditor : Fitri Zakaria Program : GSTC Destination Training Date : [DATE]-[DATE…"
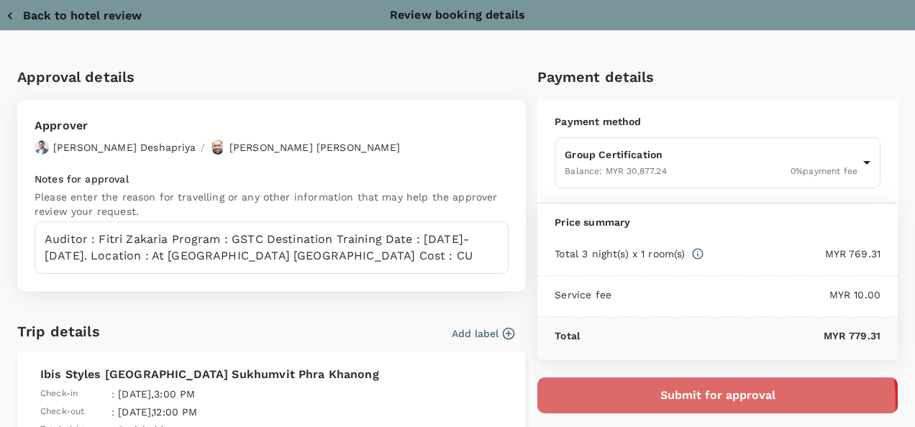
click at [663, 404] on button "Submit for approval" at bounding box center [717, 396] width 360 height 36
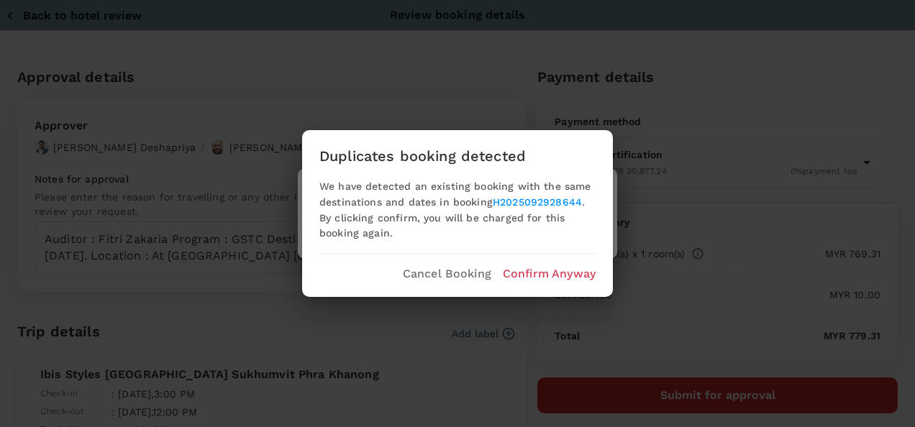
click at [552, 272] on p "Confirm Anyway" at bounding box center [549, 273] width 93 height 17
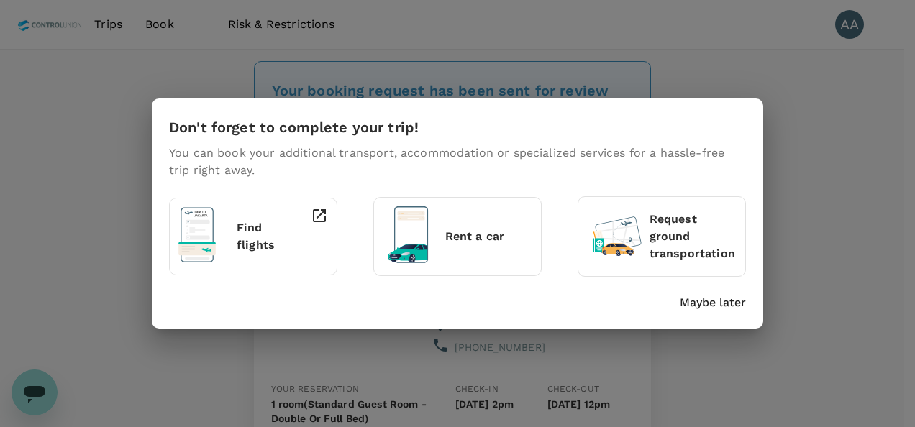
click at [714, 297] on p "Maybe later" at bounding box center [713, 302] width 66 height 17
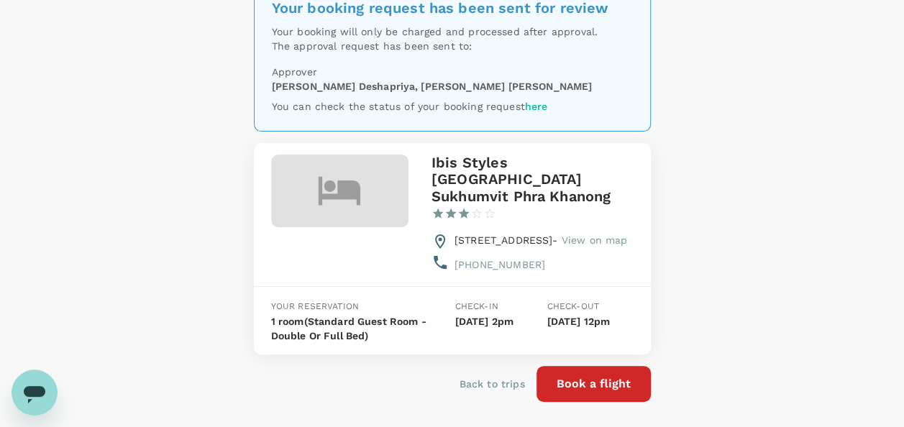
scroll to position [145, 0]
